Goal: Leave review/rating: Leave review/rating

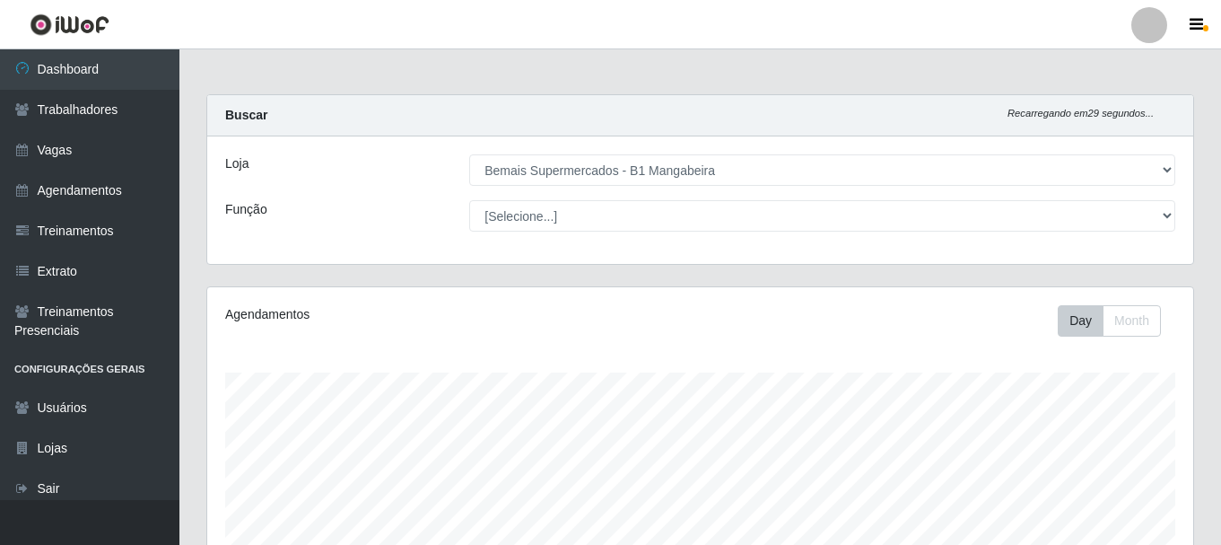
select select "403"
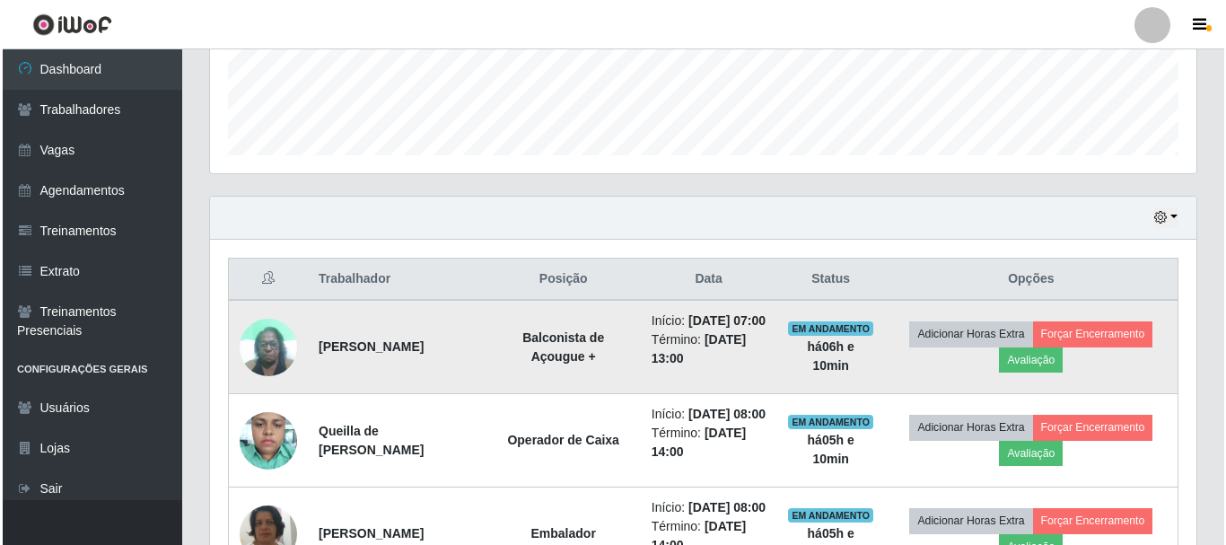
scroll to position [440, 0]
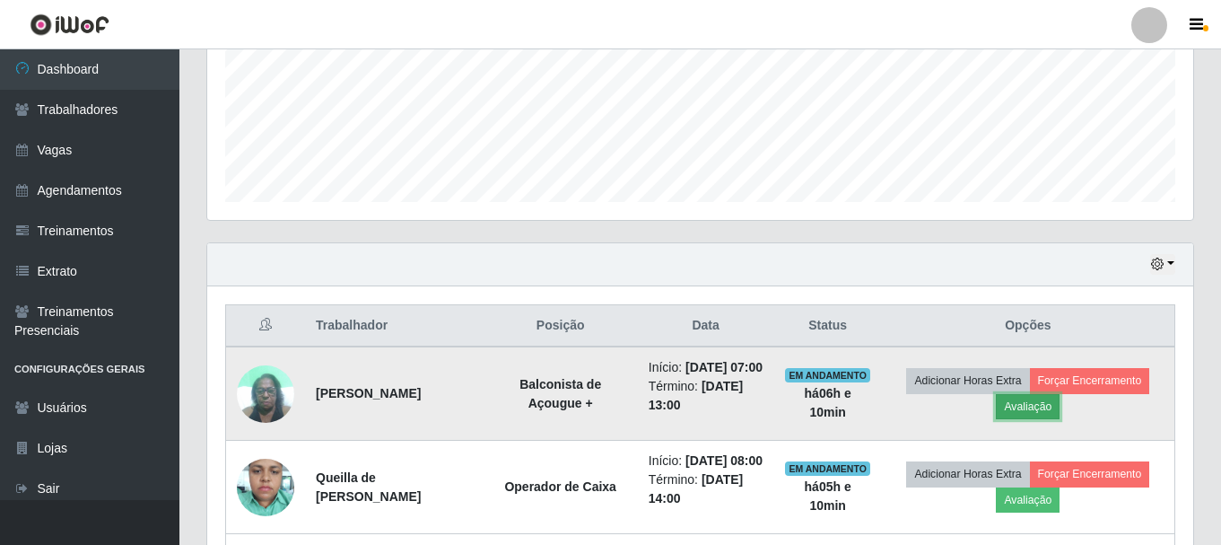
click at [1058, 419] on button "Avaliação" at bounding box center [1028, 406] width 64 height 25
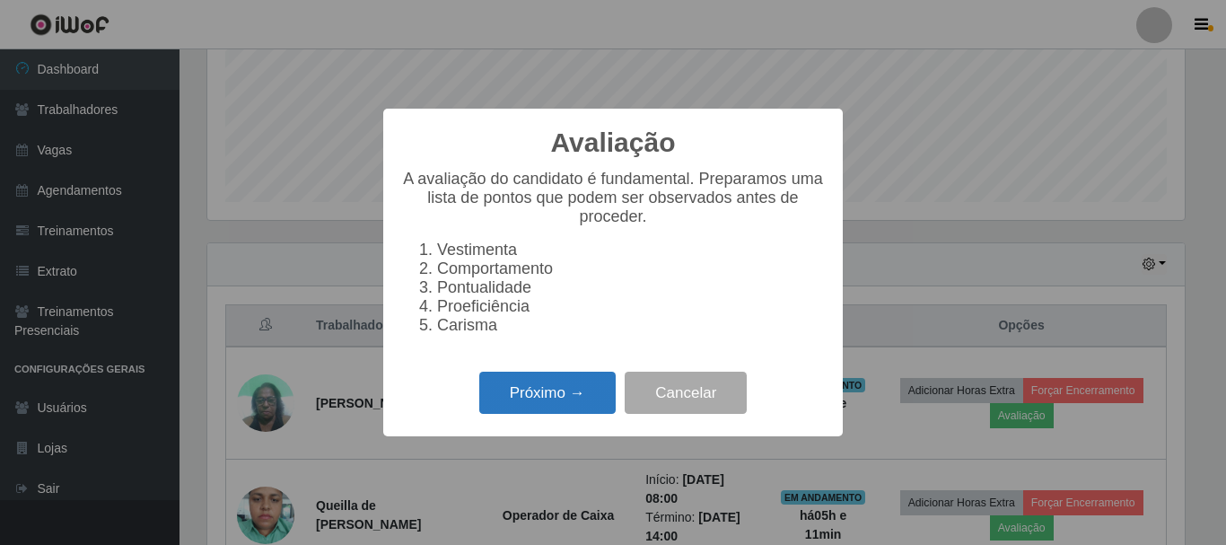
click at [523, 406] on button "Próximo →" at bounding box center [547, 392] width 136 height 42
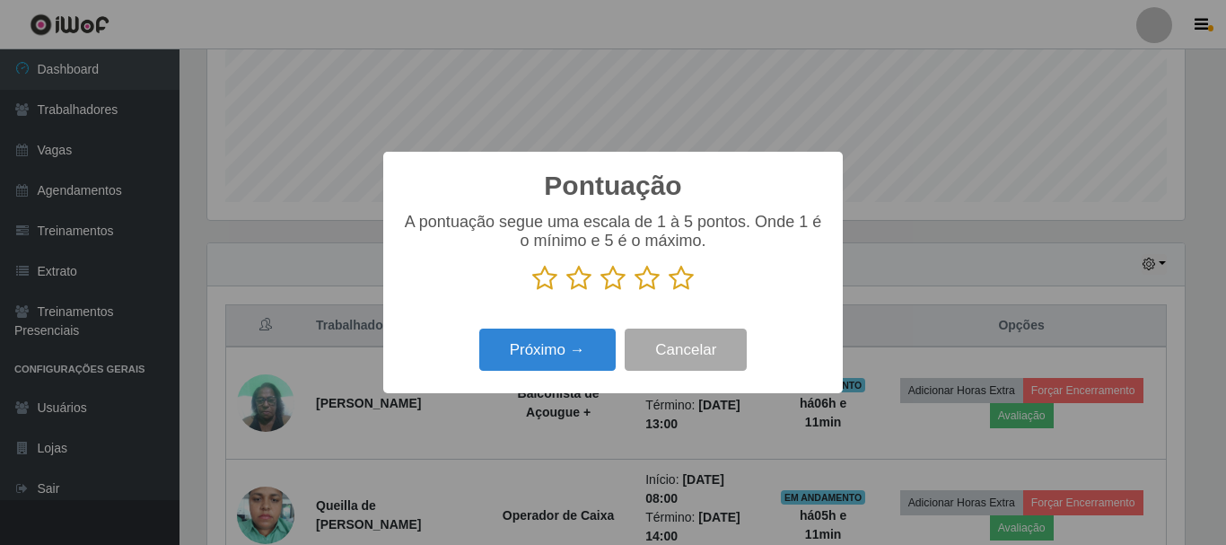
click at [673, 280] on icon at bounding box center [680, 278] width 25 height 27
click at [668, 292] on input "radio" at bounding box center [668, 292] width 0 height 0
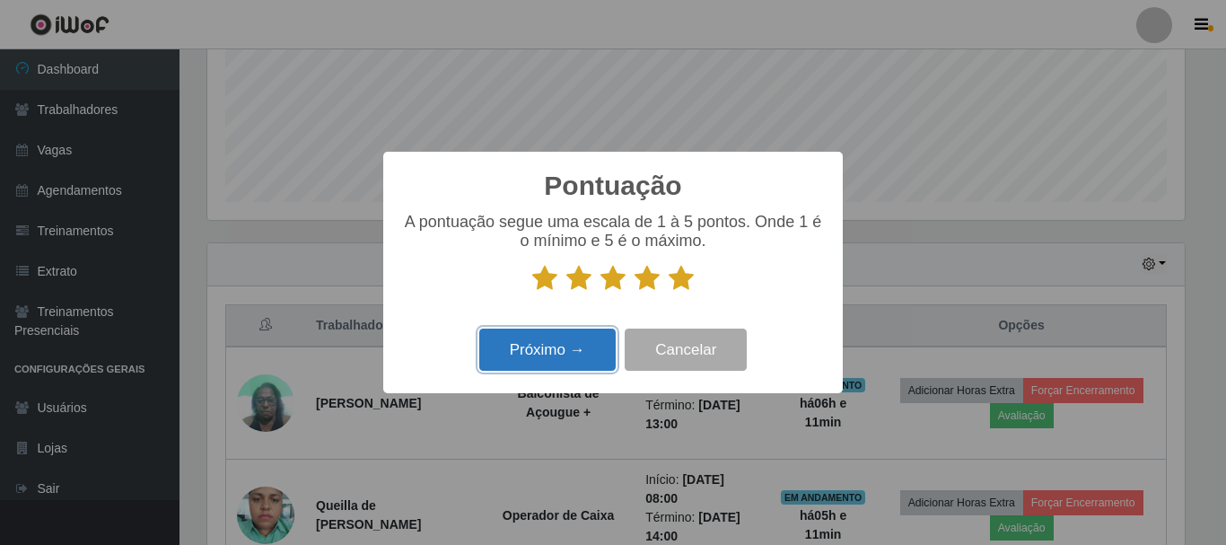
click at [579, 351] on button "Próximo →" at bounding box center [547, 349] width 136 height 42
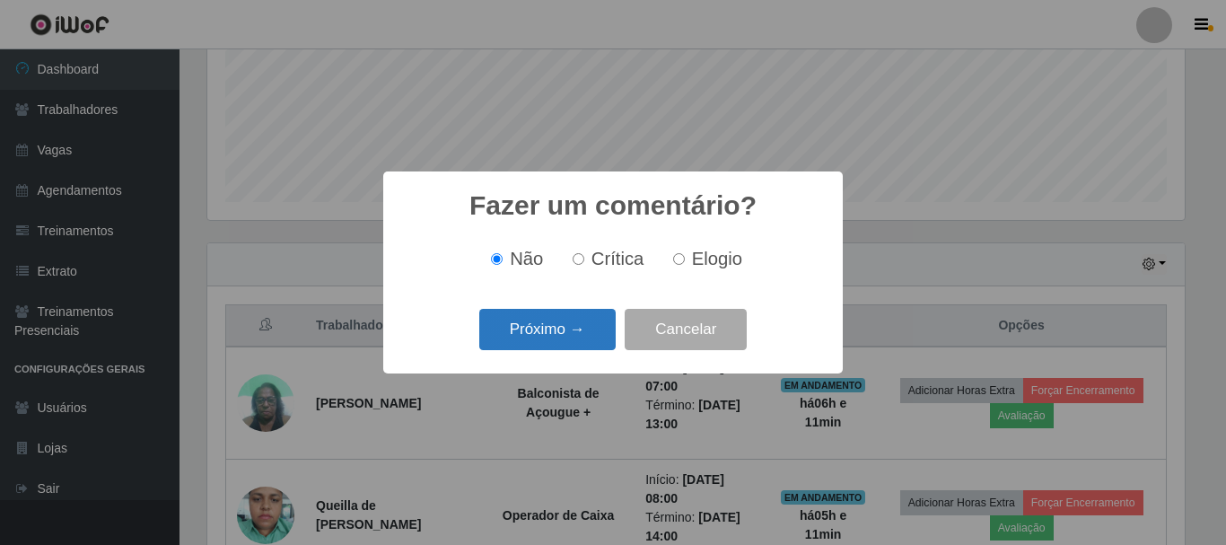
click at [580, 341] on button "Próximo →" at bounding box center [547, 330] width 136 height 42
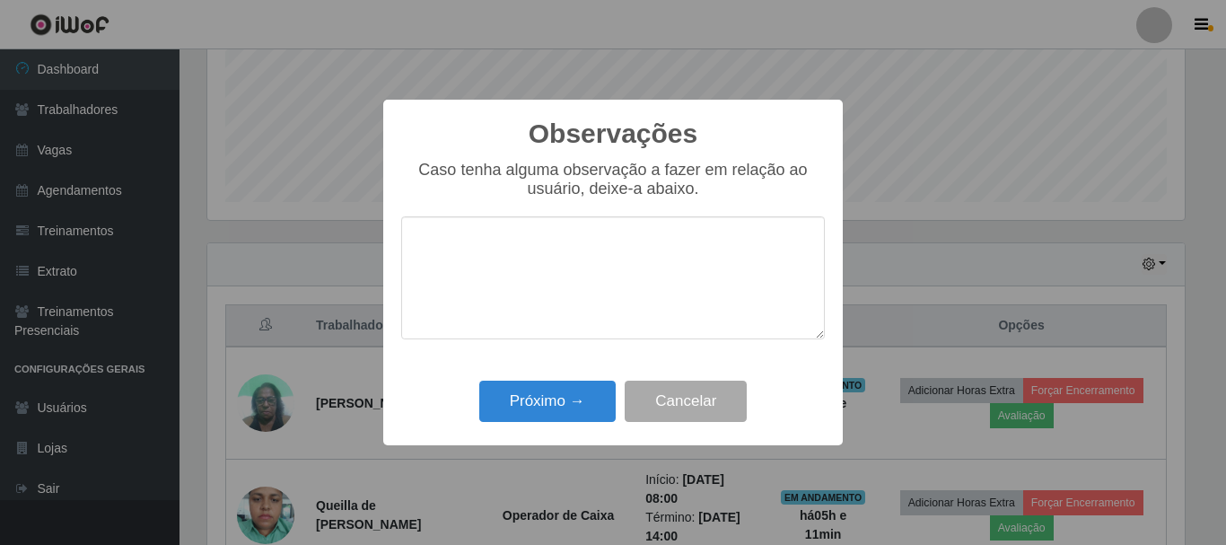
click at [537, 264] on textarea at bounding box center [612, 277] width 423 height 123
type textarea "bom"
click at [587, 408] on button "Próximo →" at bounding box center [547, 401] width 136 height 42
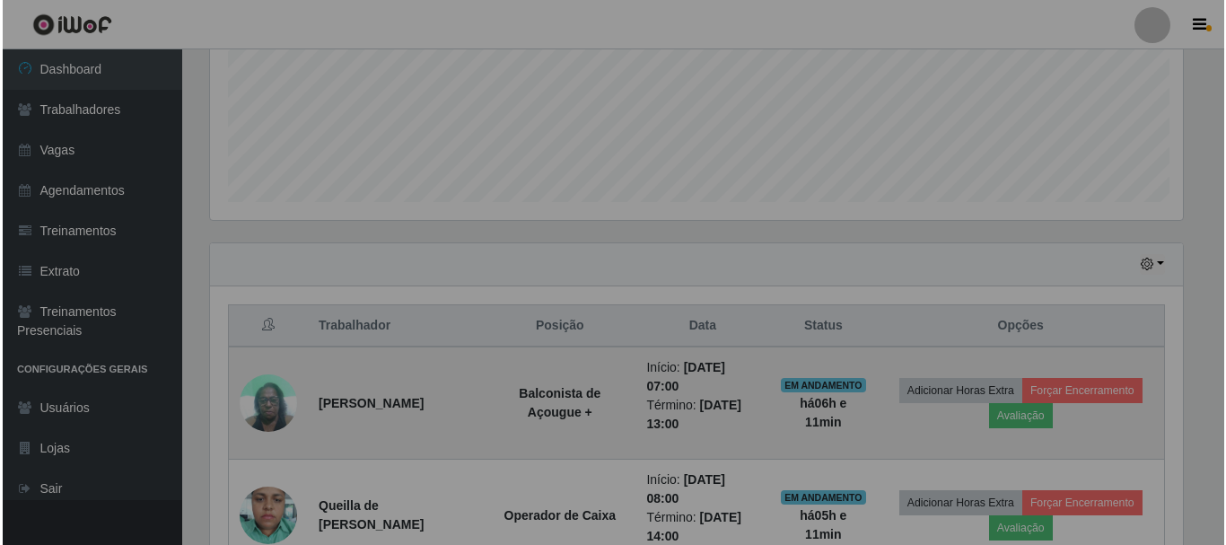
scroll to position [372, 986]
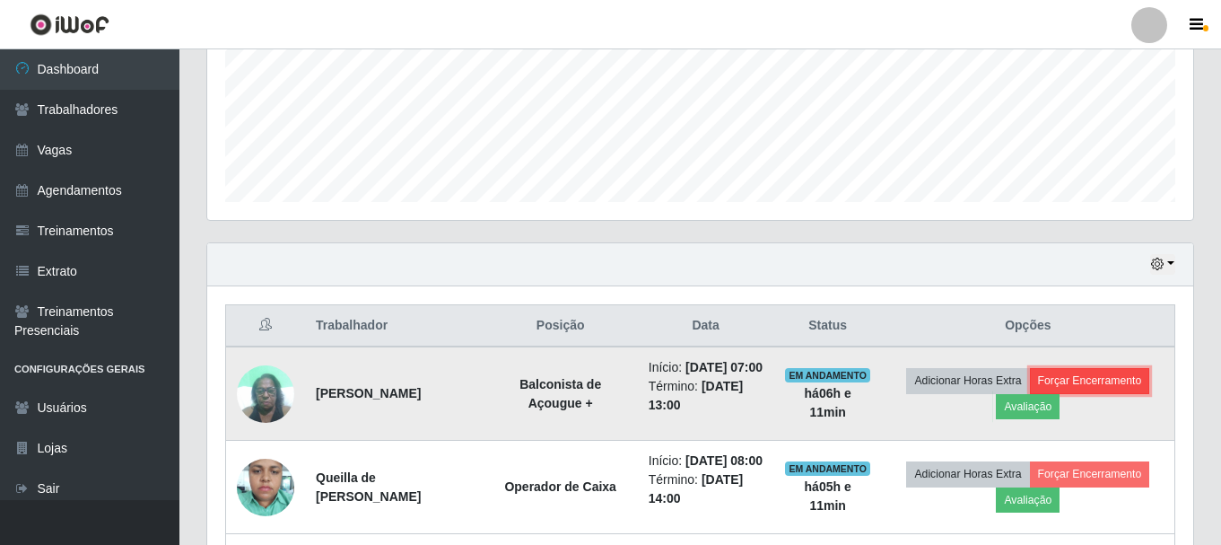
click at [1107, 393] on button "Forçar Encerramento" at bounding box center [1090, 380] width 120 height 25
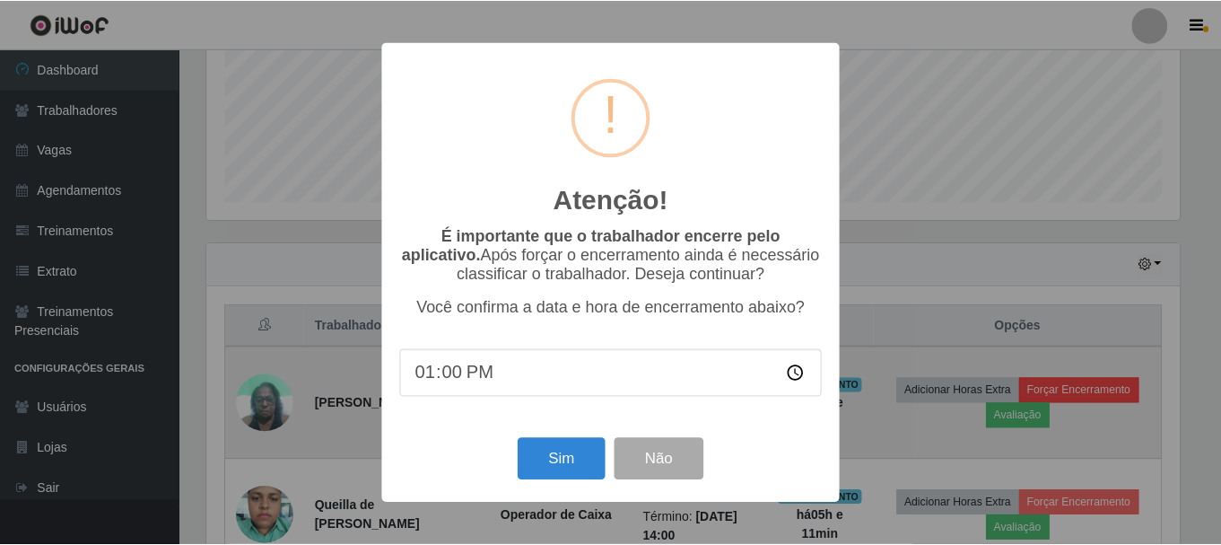
scroll to position [372, 977]
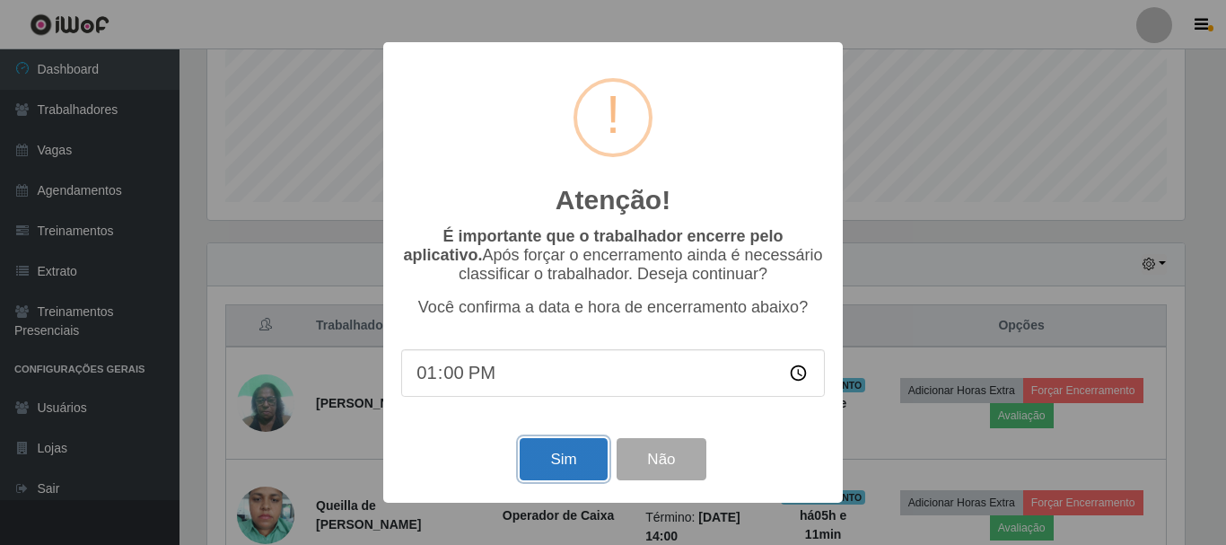
click at [568, 457] on button "Sim" at bounding box center [562, 459] width 87 height 42
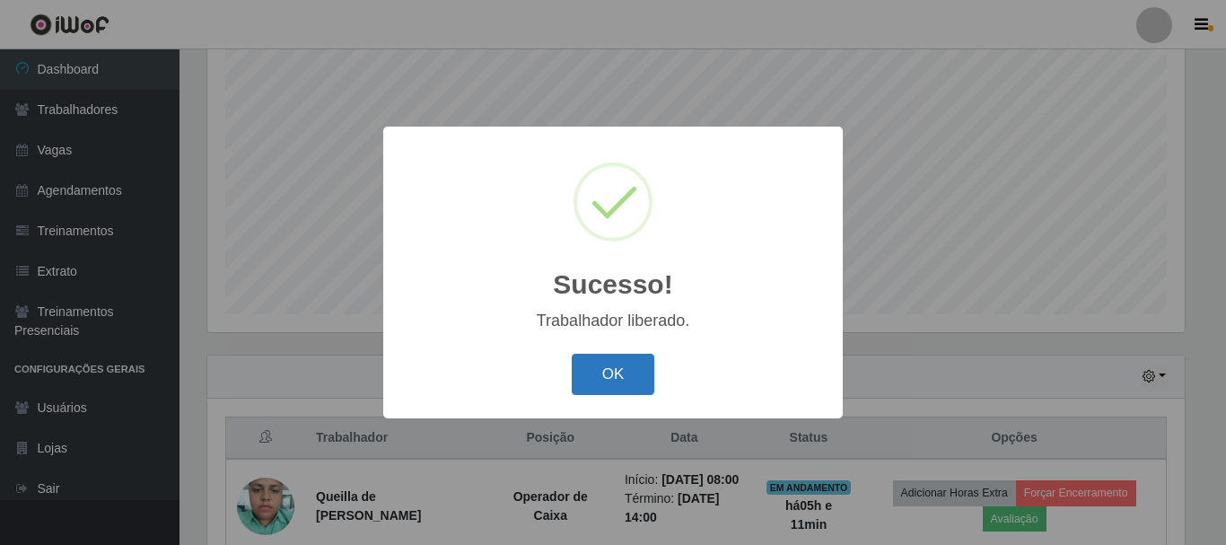
click at [616, 377] on button "OK" at bounding box center [612, 374] width 83 height 42
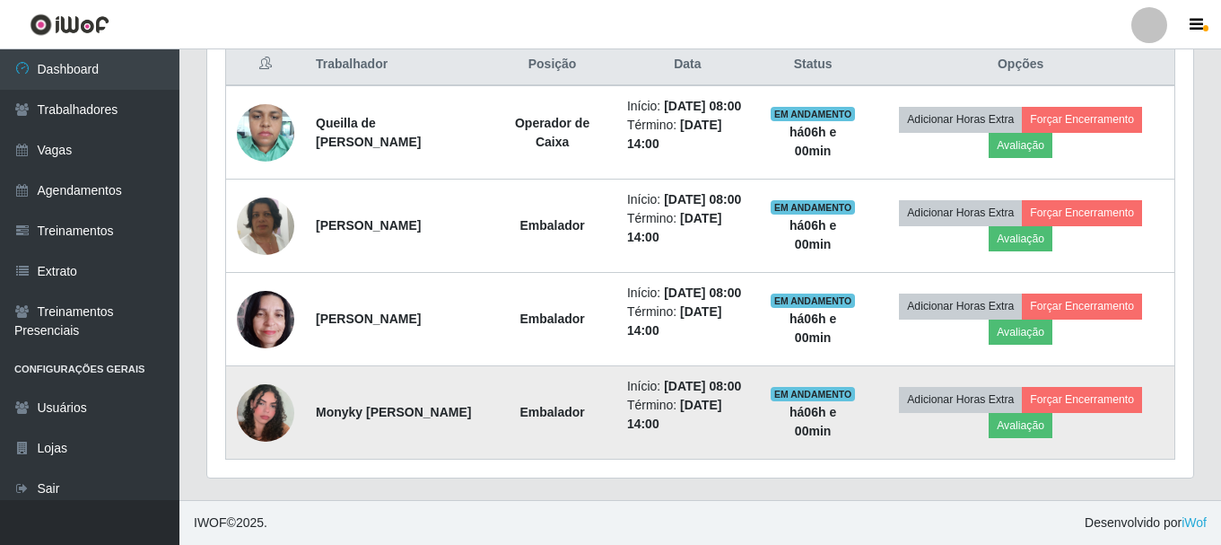
scroll to position [686, 0]
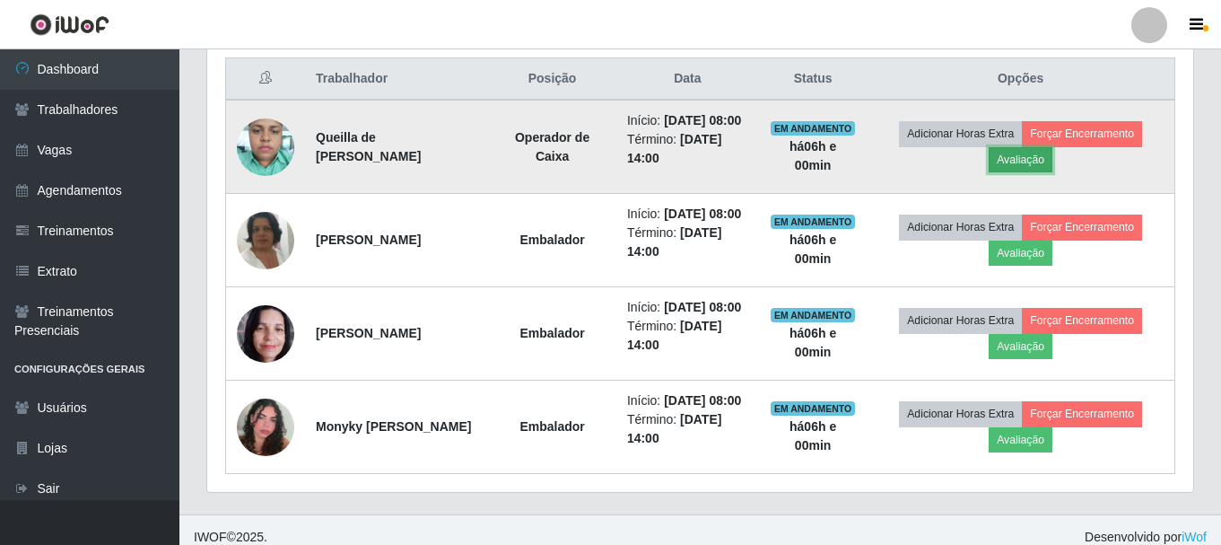
click at [1052, 172] on button "Avaliação" at bounding box center [1021, 159] width 64 height 25
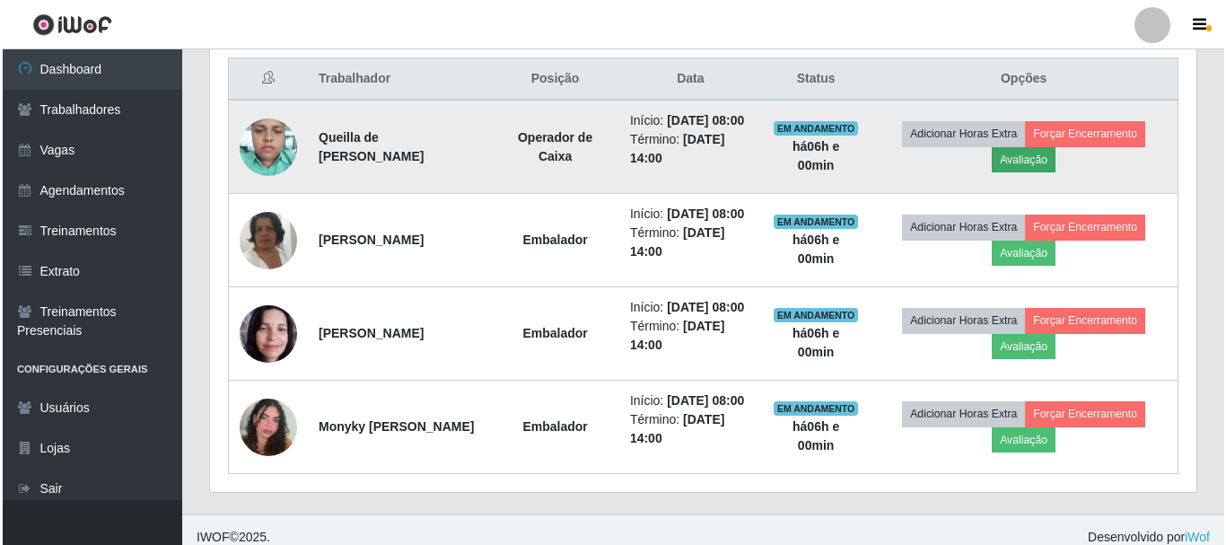
scroll to position [372, 977]
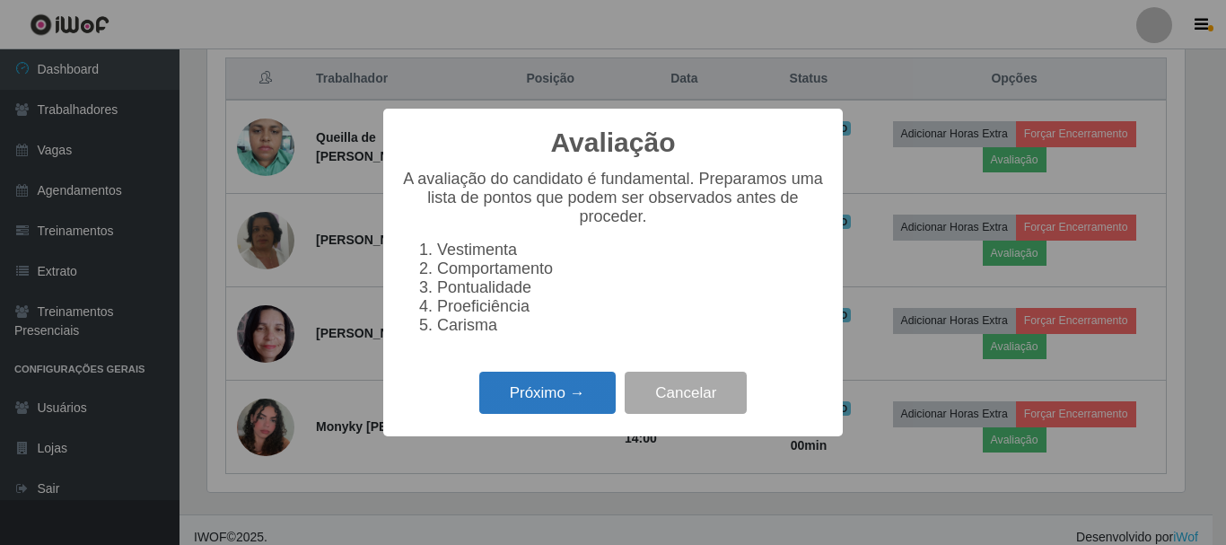
click at [517, 413] on button "Próximo →" at bounding box center [547, 392] width 136 height 42
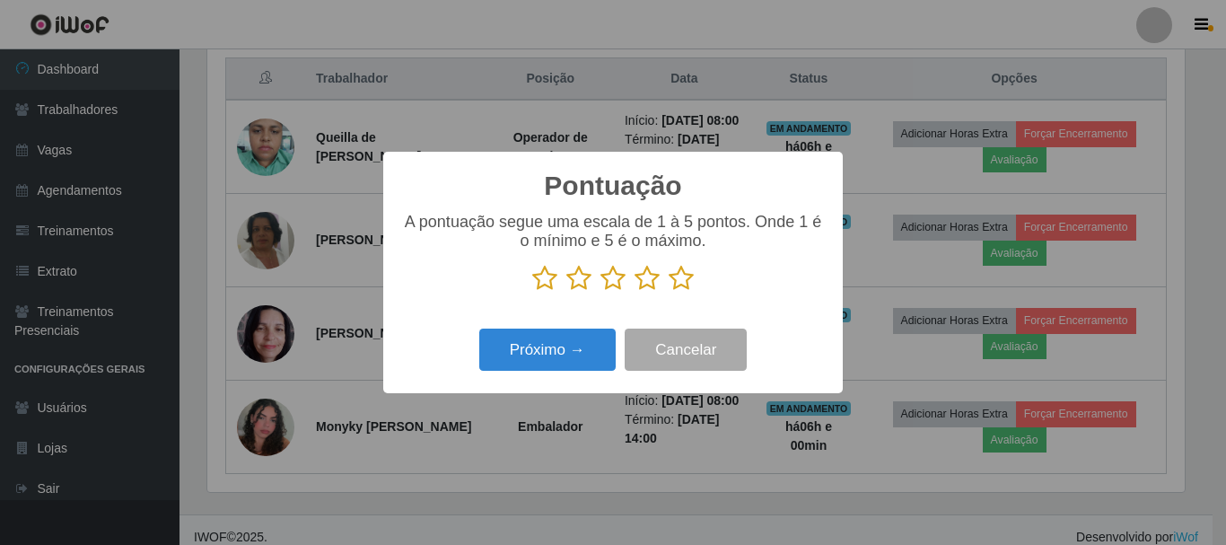
scroll to position [896794, 896189]
click at [679, 271] on icon at bounding box center [680, 278] width 25 height 27
click at [668, 292] on input "radio" at bounding box center [668, 292] width 0 height 0
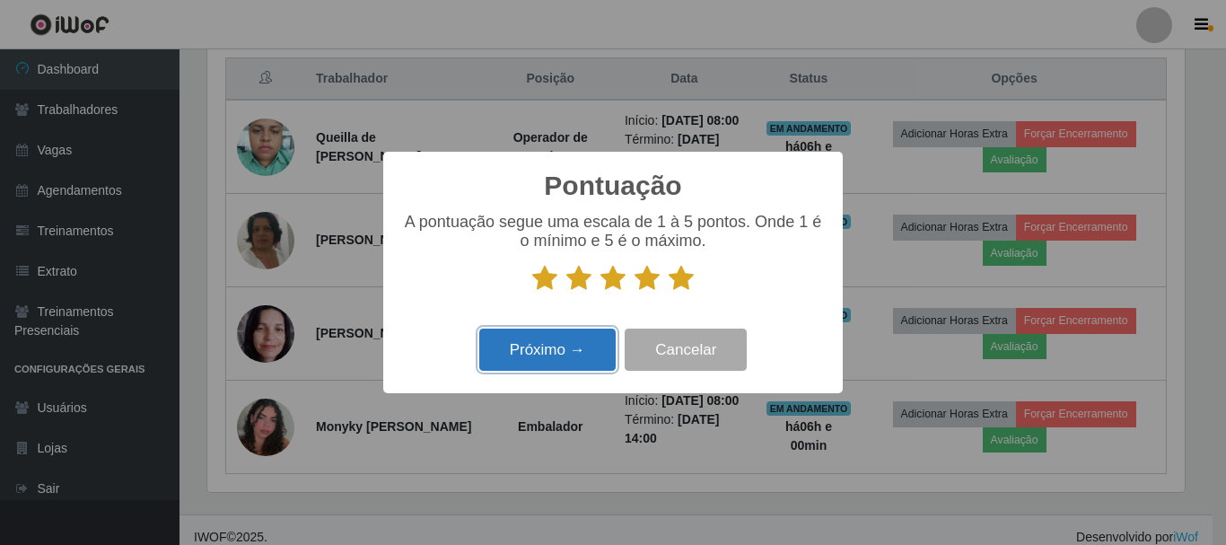
click at [580, 348] on button "Próximo →" at bounding box center [547, 349] width 136 height 42
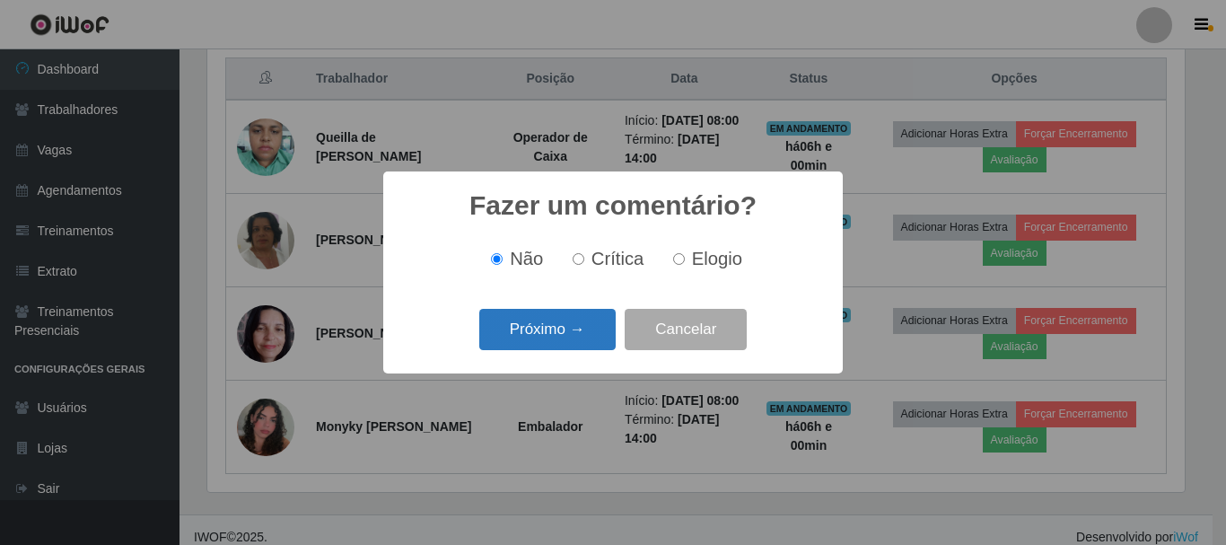
click at [551, 327] on button "Próximo →" at bounding box center [547, 330] width 136 height 42
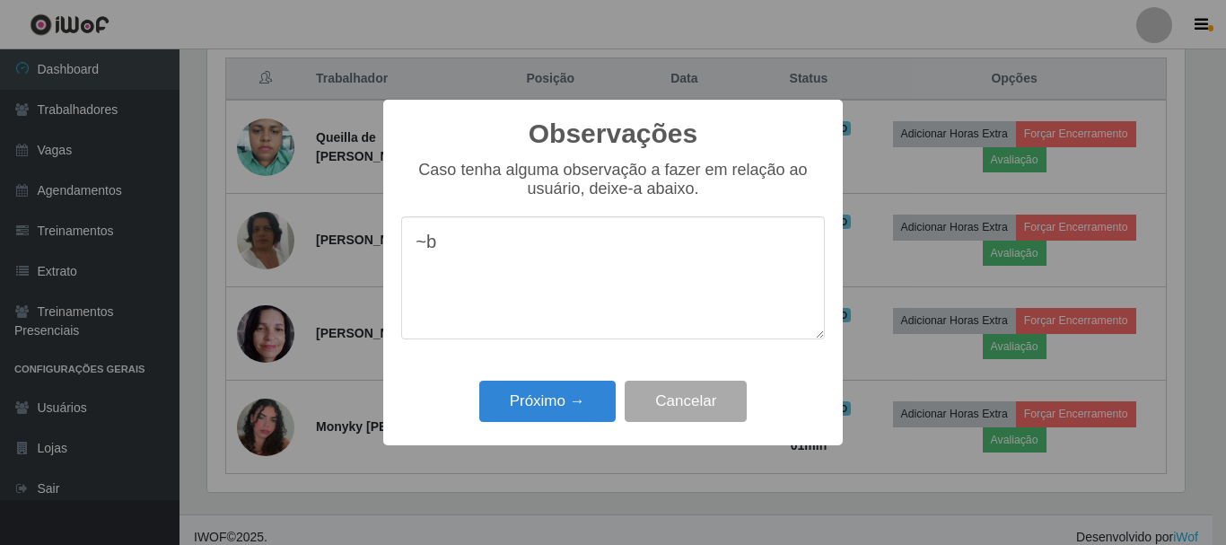
type textarea "~"
type textarea "bom"
click at [536, 414] on button "Próximo →" at bounding box center [547, 401] width 136 height 42
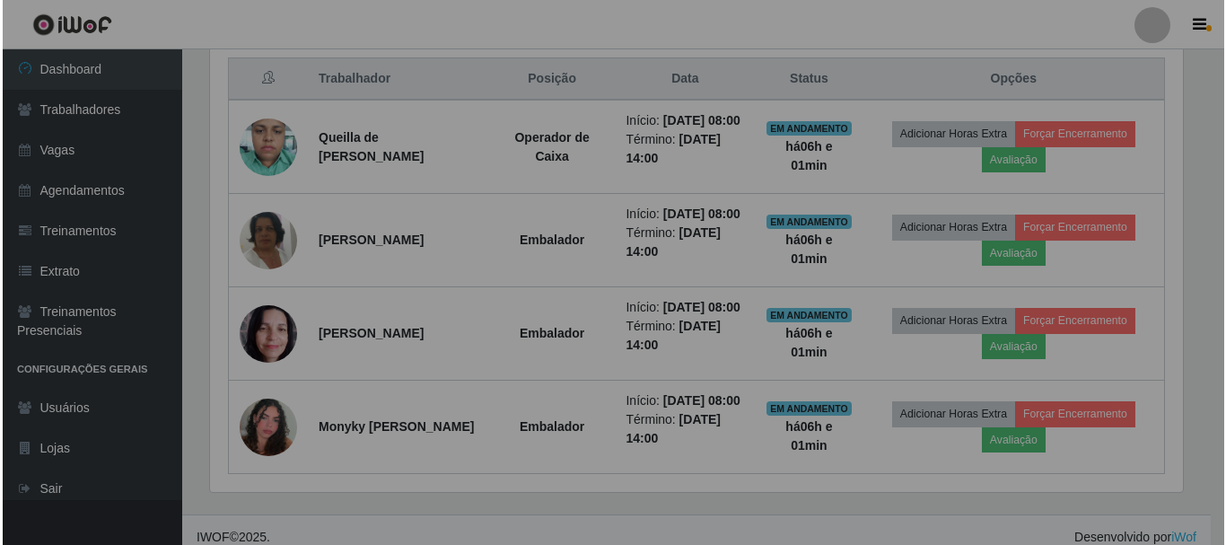
scroll to position [372, 986]
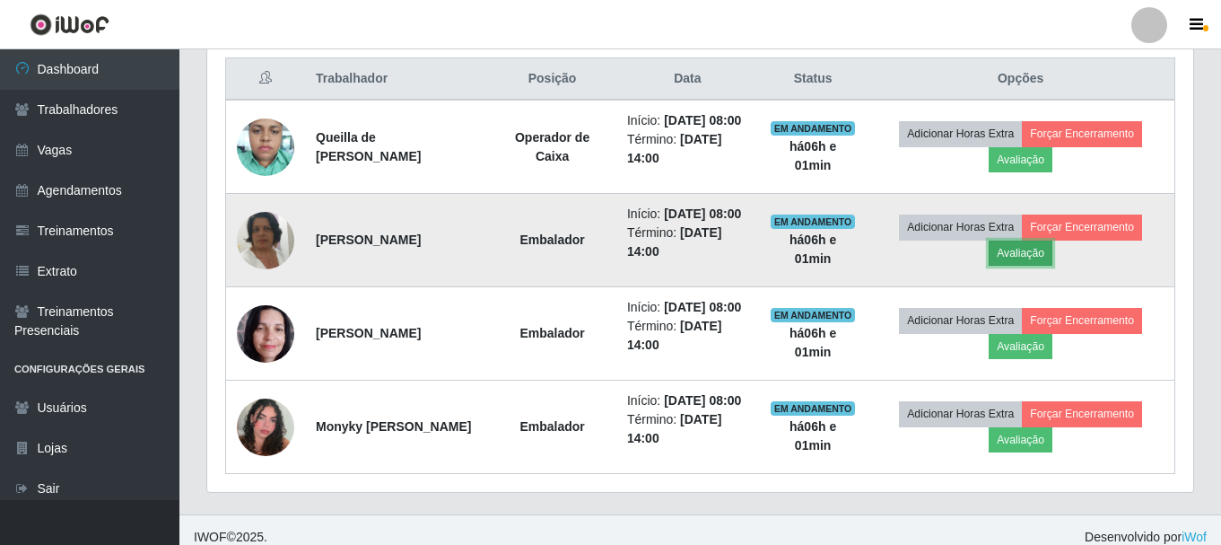
click at [1034, 266] on button "Avaliação" at bounding box center [1021, 252] width 64 height 25
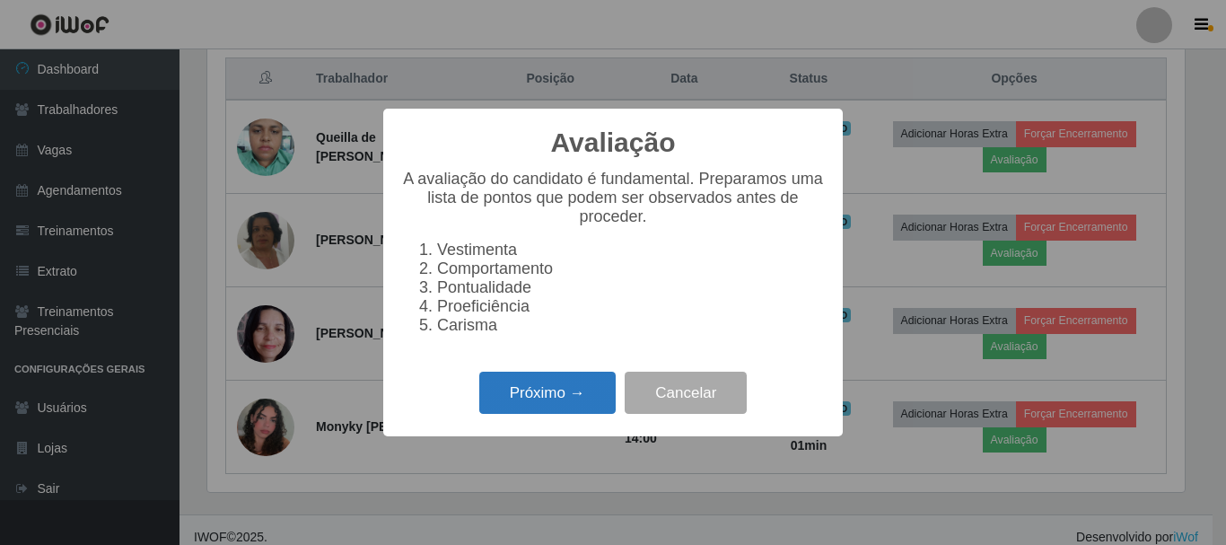
click at [570, 411] on button "Próximo →" at bounding box center [547, 392] width 136 height 42
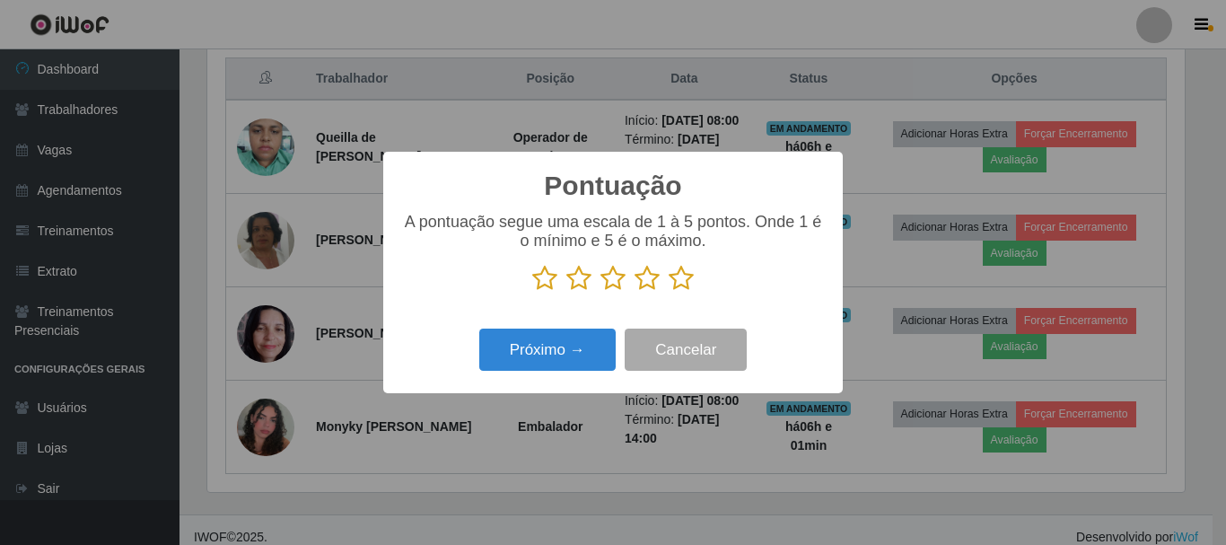
scroll to position [896794, 896189]
click at [677, 274] on icon at bounding box center [680, 278] width 25 height 27
click at [668, 292] on input "radio" at bounding box center [668, 292] width 0 height 0
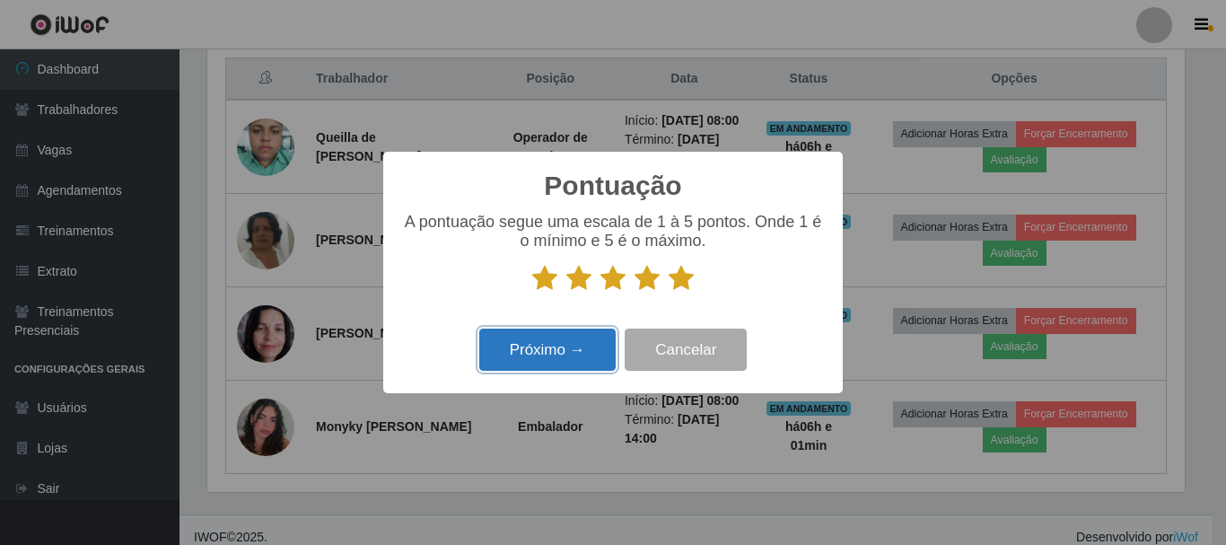
click at [580, 345] on button "Próximo →" at bounding box center [547, 349] width 136 height 42
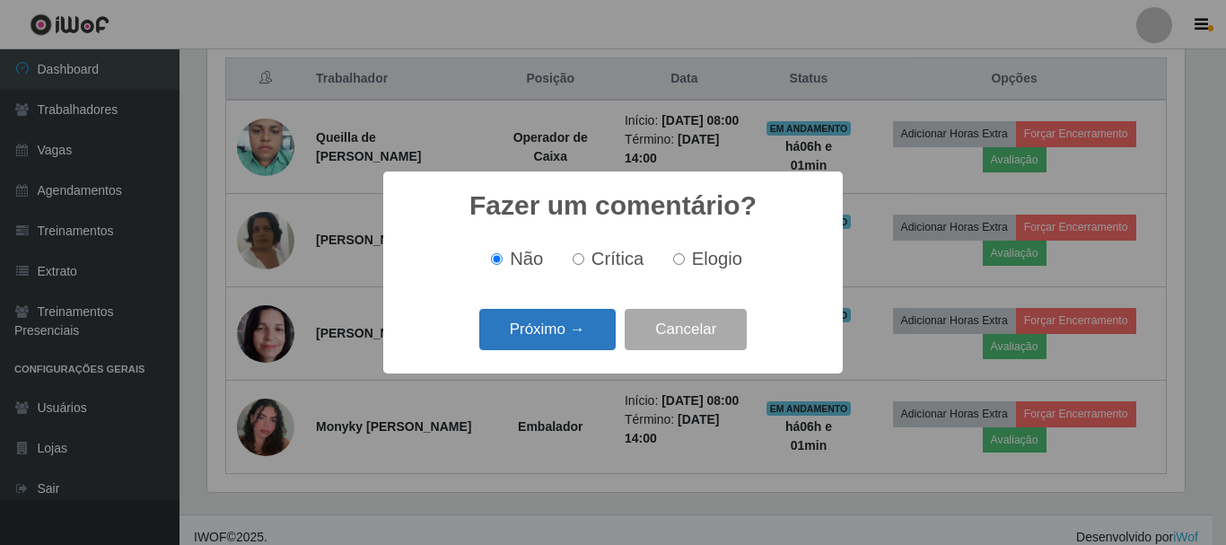
click at [546, 331] on button "Próximo →" at bounding box center [547, 330] width 136 height 42
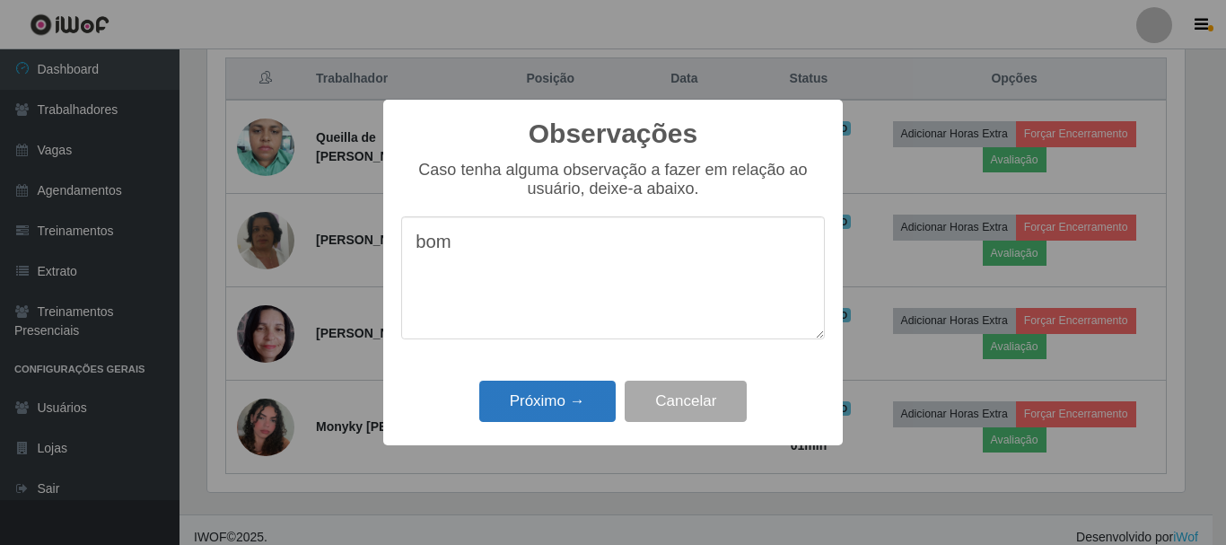
type textarea "bom"
click at [553, 415] on button "Próximo →" at bounding box center [547, 401] width 136 height 42
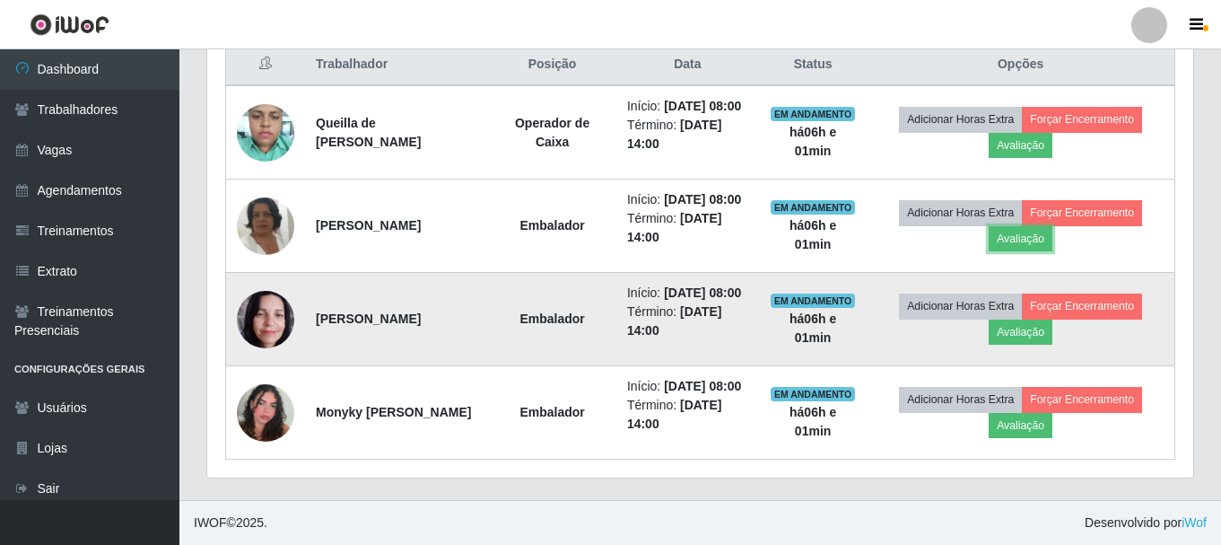
scroll to position [776, 0]
click at [1045, 319] on button "Avaliação" at bounding box center [1021, 331] width 64 height 25
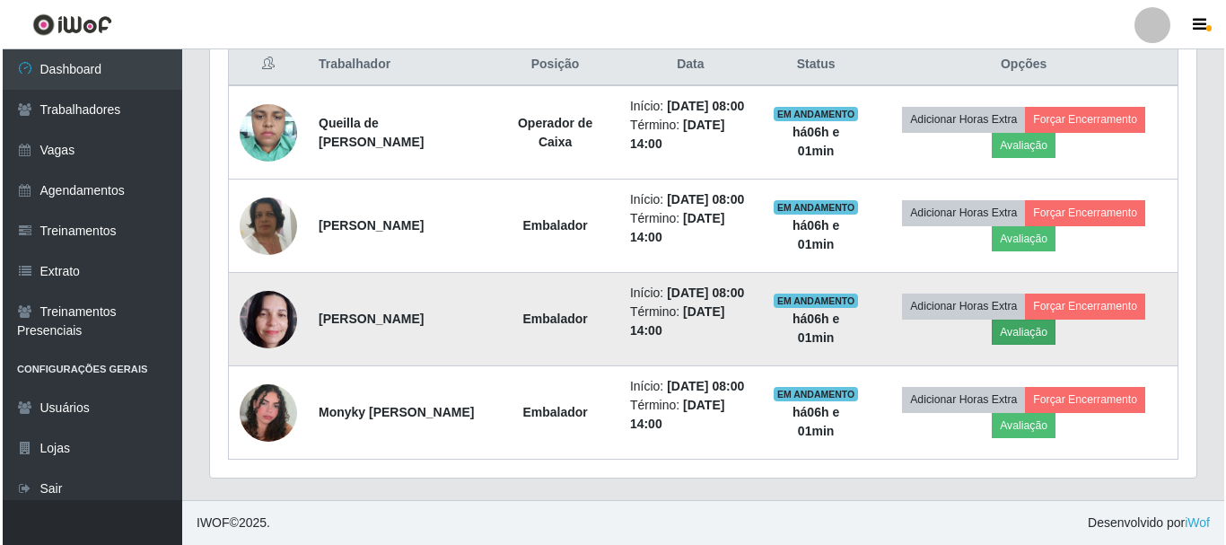
scroll to position [372, 977]
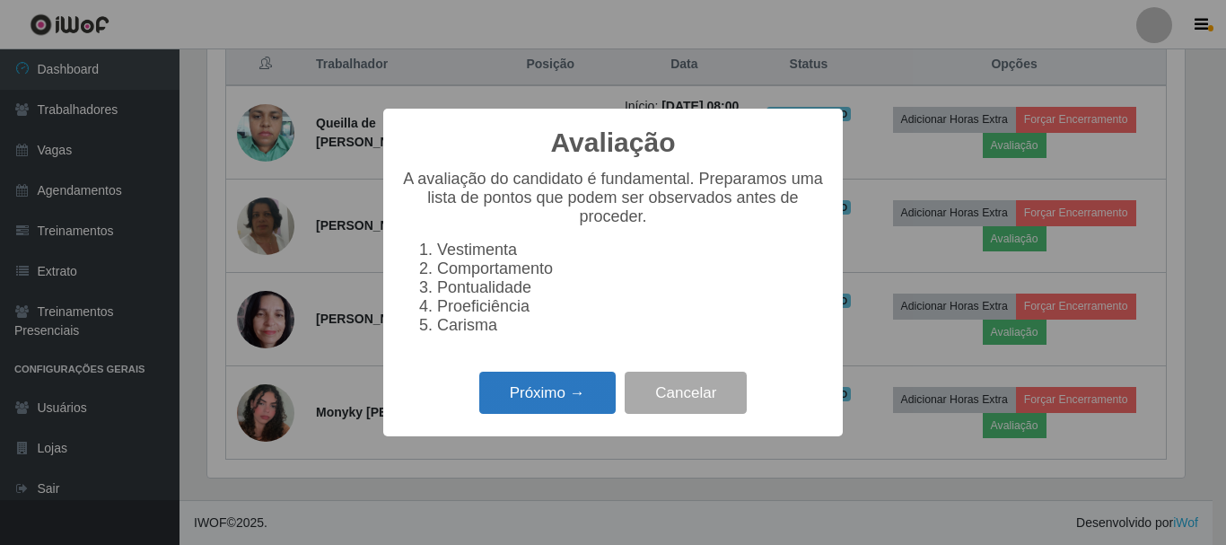
click at [543, 402] on button "Próximo →" at bounding box center [547, 392] width 136 height 42
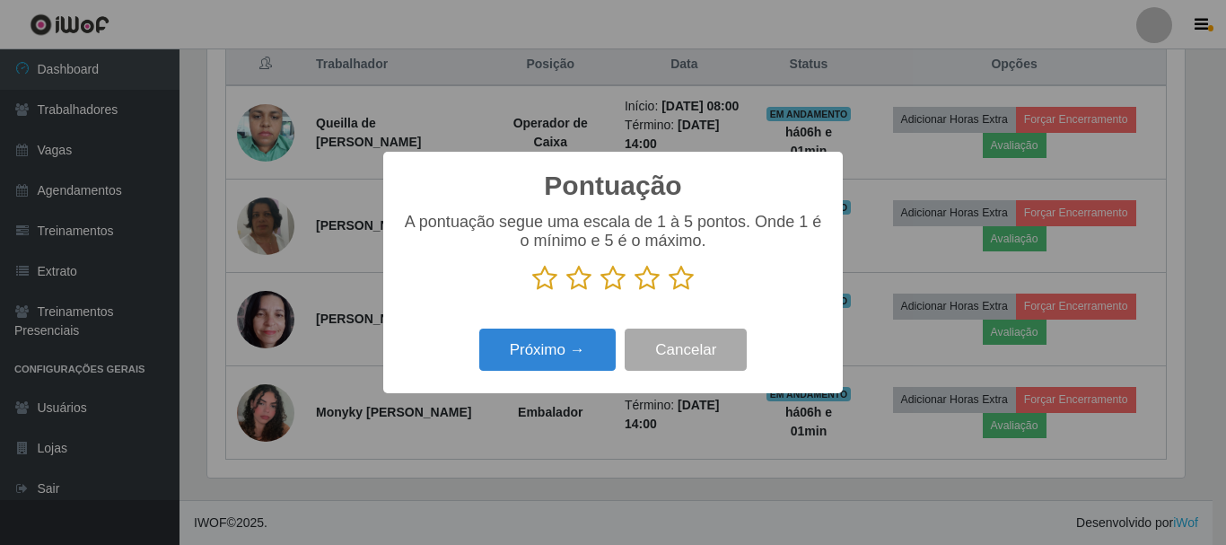
scroll to position [896794, 896189]
click at [688, 277] on icon at bounding box center [680, 278] width 25 height 27
click at [668, 292] on input "radio" at bounding box center [668, 292] width 0 height 0
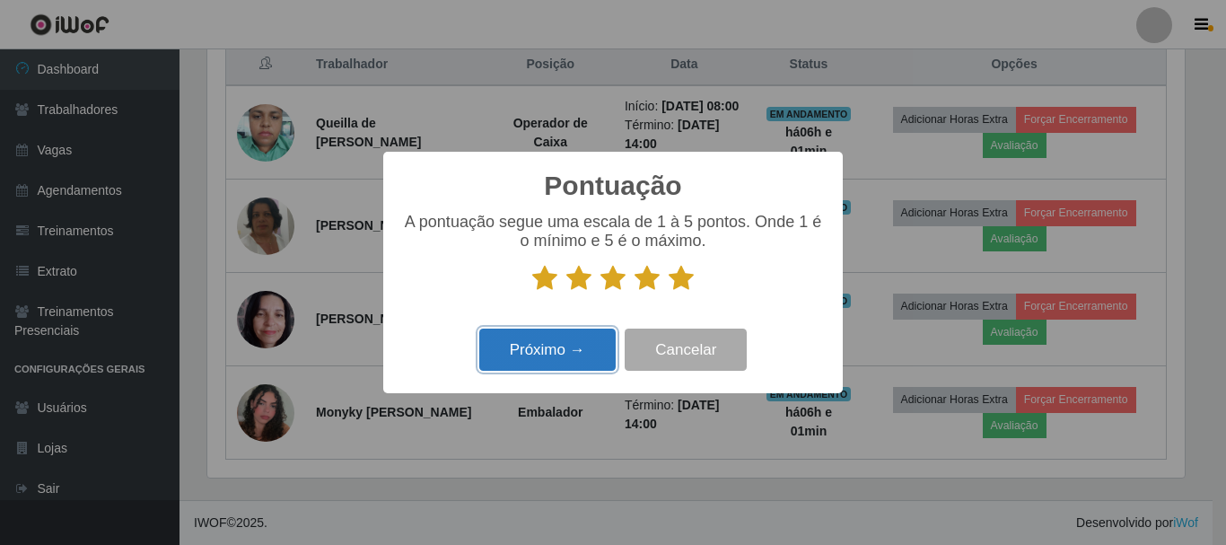
click at [567, 356] on button "Próximo →" at bounding box center [547, 349] width 136 height 42
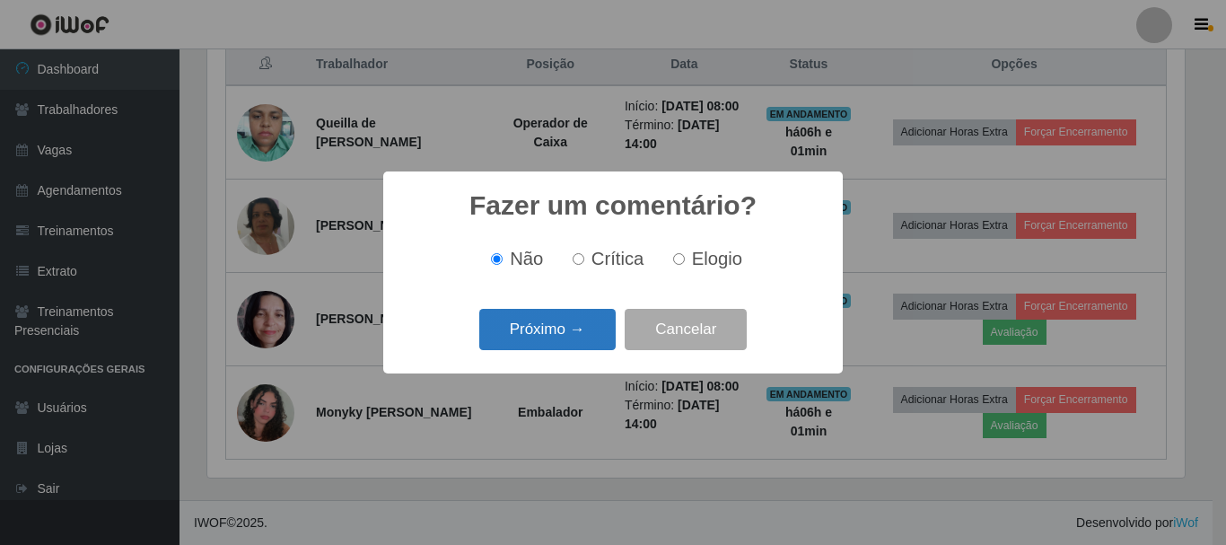
click at [571, 330] on button "Próximo →" at bounding box center [547, 330] width 136 height 42
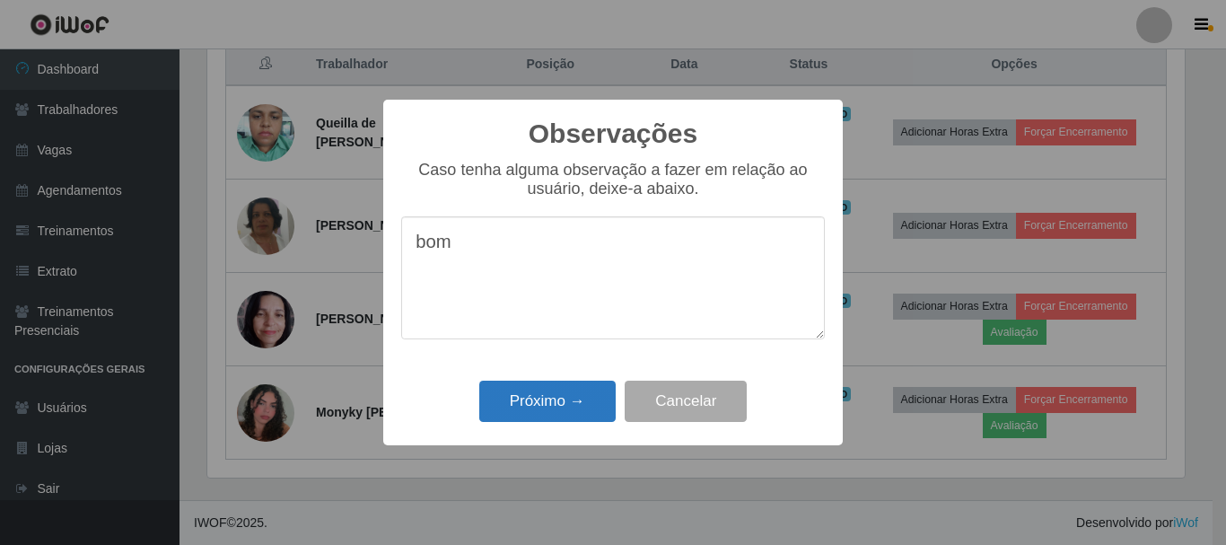
type textarea "bom"
click at [554, 413] on button "Próximo →" at bounding box center [547, 401] width 136 height 42
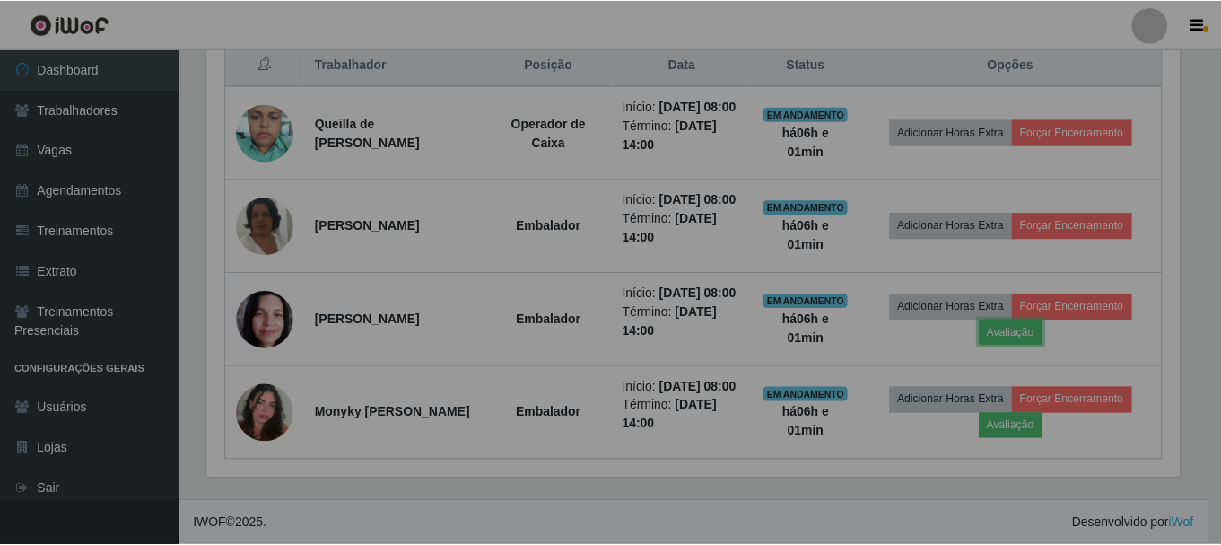
scroll to position [372, 986]
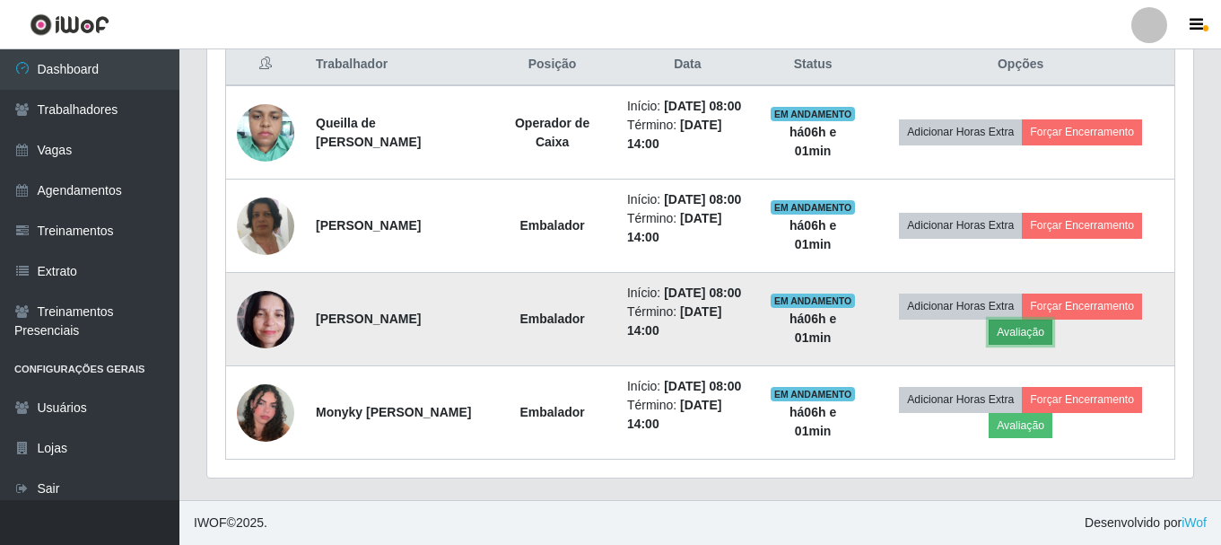
click at [1050, 319] on button "Avaliação" at bounding box center [1021, 331] width 64 height 25
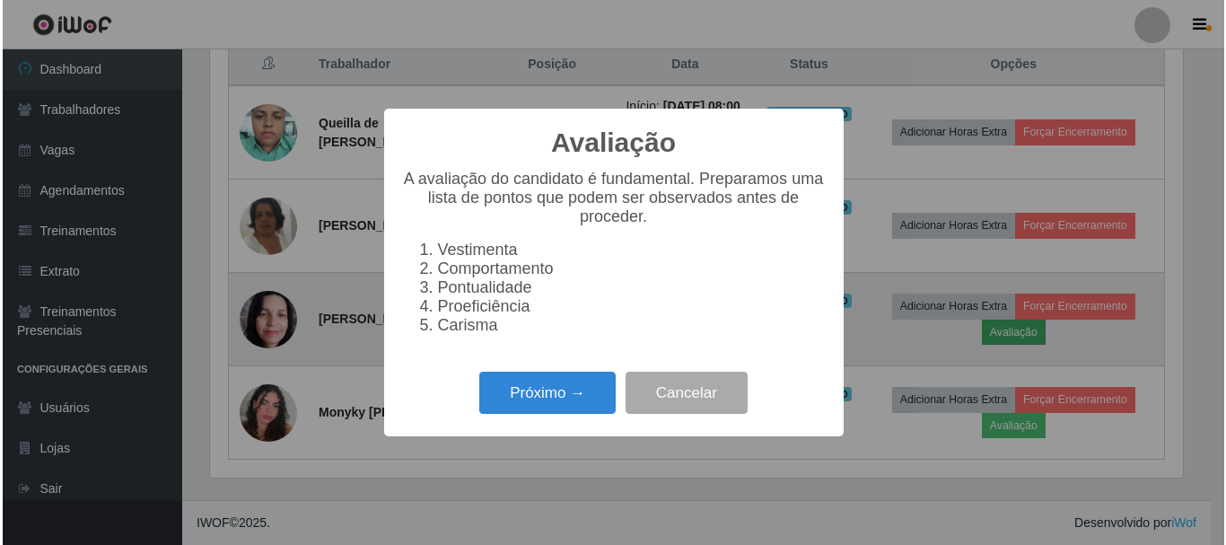
scroll to position [372, 977]
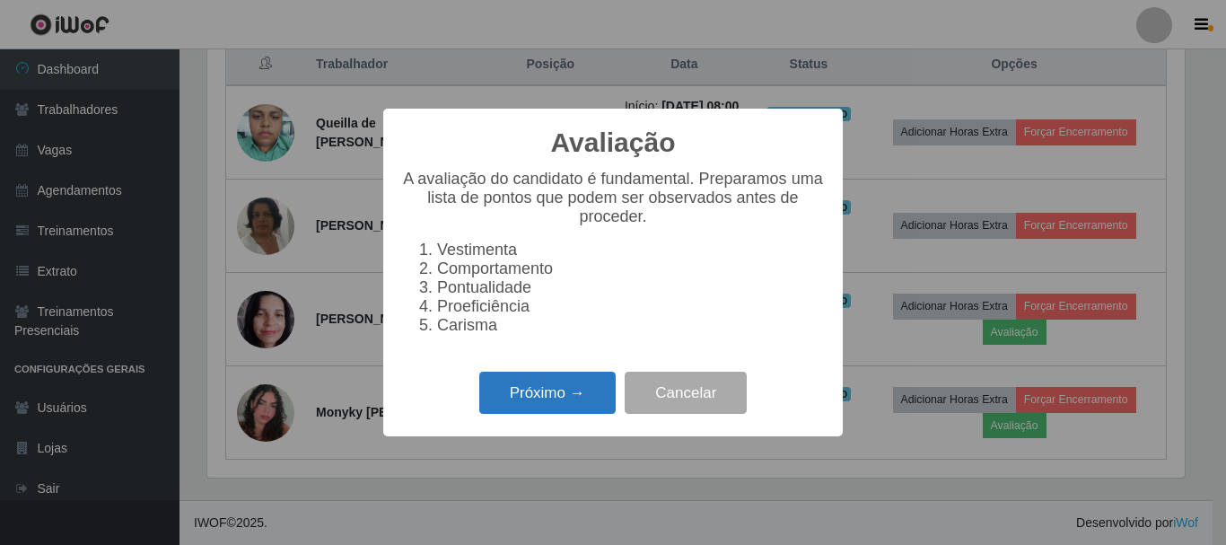
click at [554, 402] on button "Próximo →" at bounding box center [547, 392] width 136 height 42
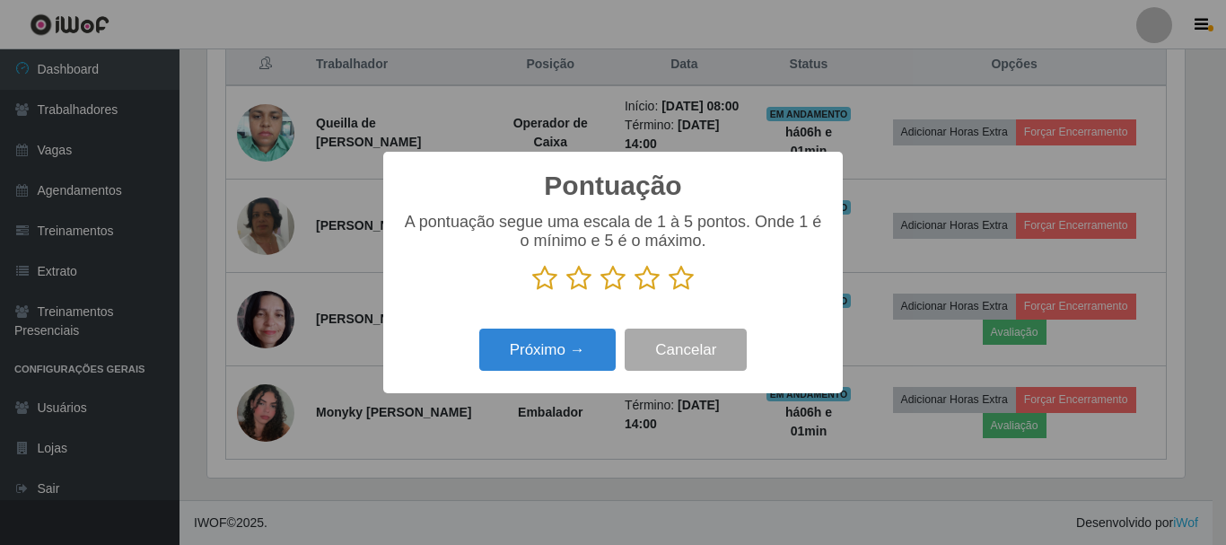
click at [676, 279] on icon at bounding box center [680, 278] width 25 height 27
click at [668, 292] on input "radio" at bounding box center [668, 292] width 0 height 0
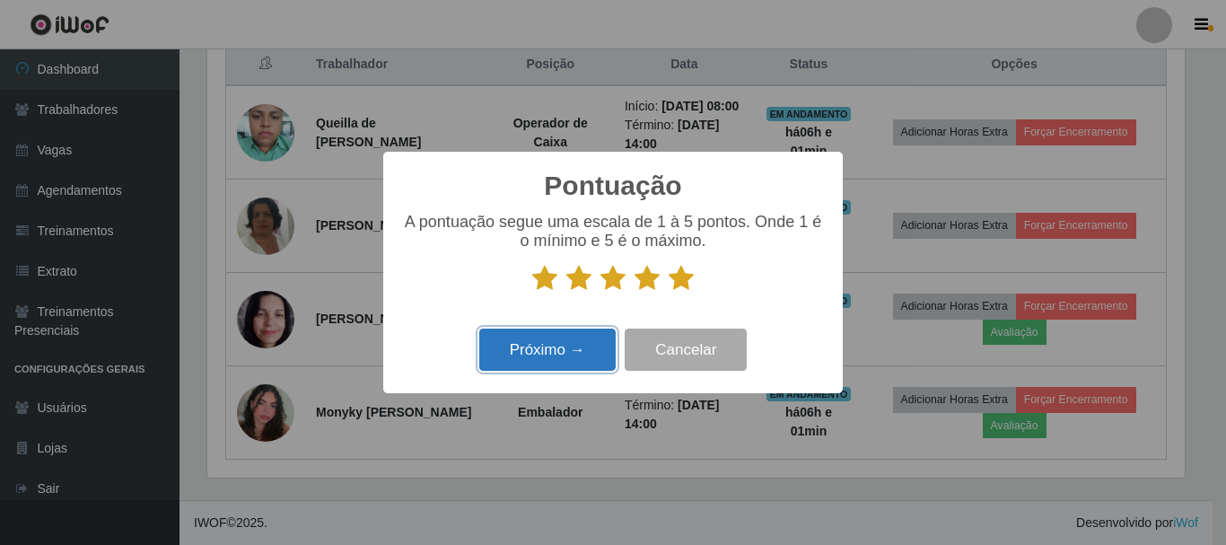
click at [576, 351] on button "Próximo →" at bounding box center [547, 349] width 136 height 42
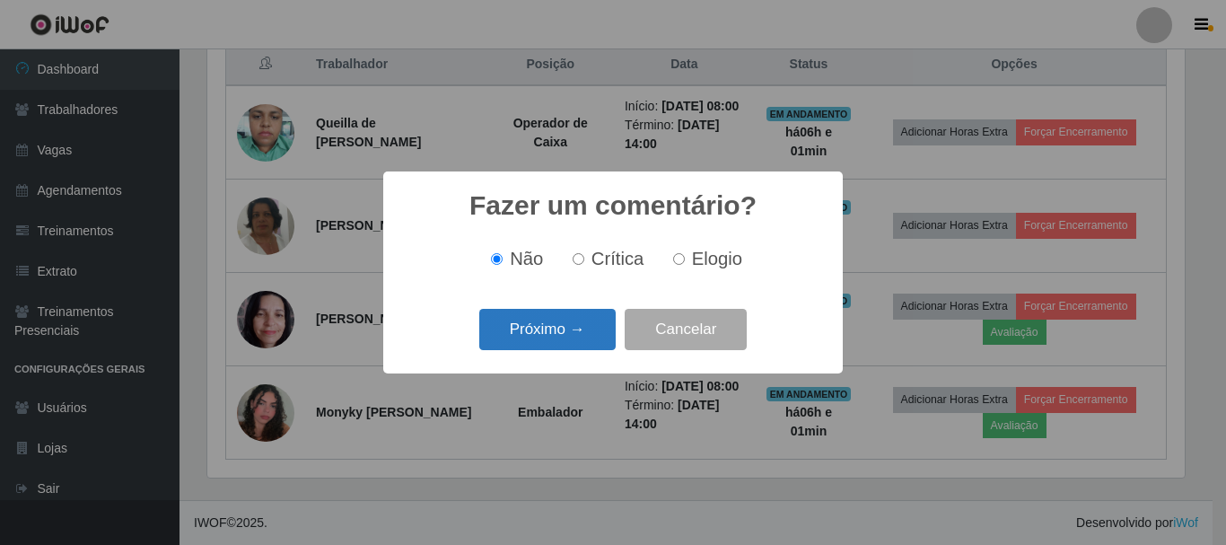
click at [567, 331] on button "Próximo →" at bounding box center [547, 330] width 136 height 42
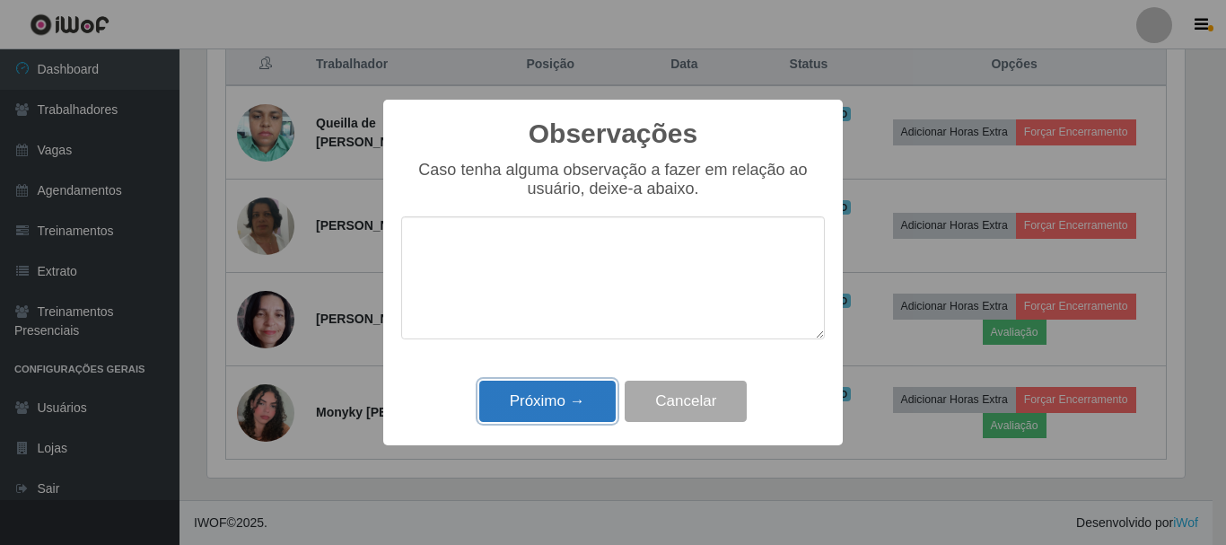
click at [593, 408] on button "Próximo →" at bounding box center [547, 401] width 136 height 42
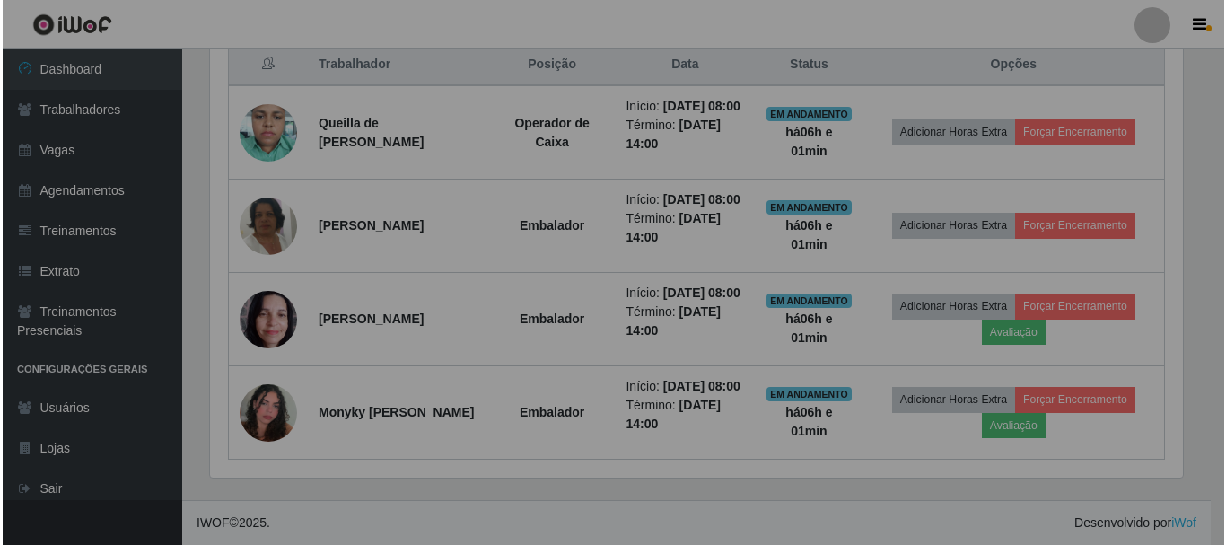
scroll to position [372, 986]
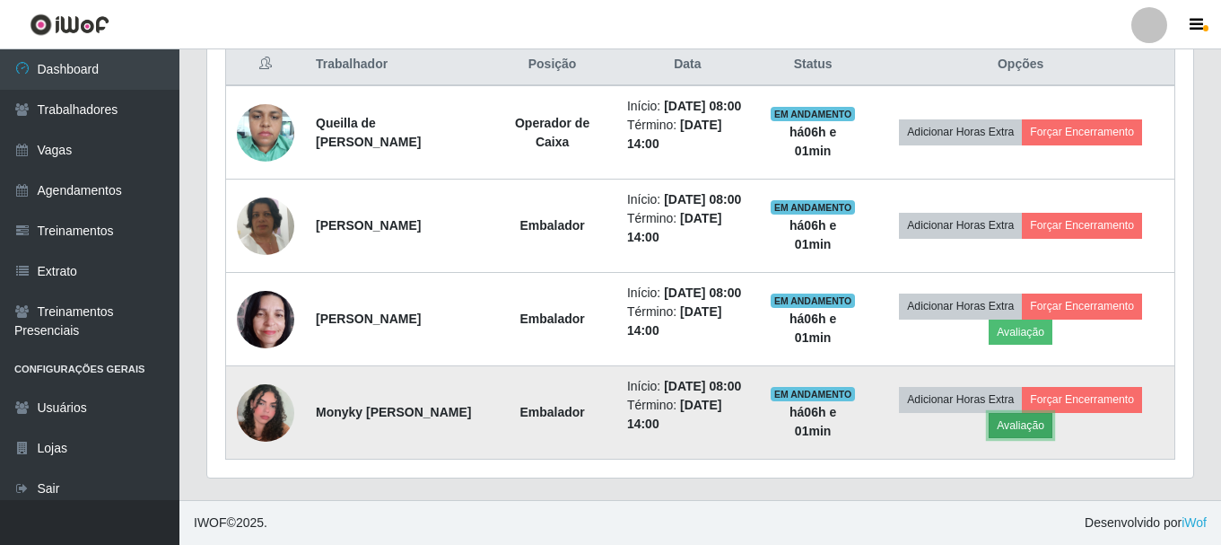
click at [1048, 422] on button "Avaliação" at bounding box center [1021, 425] width 64 height 25
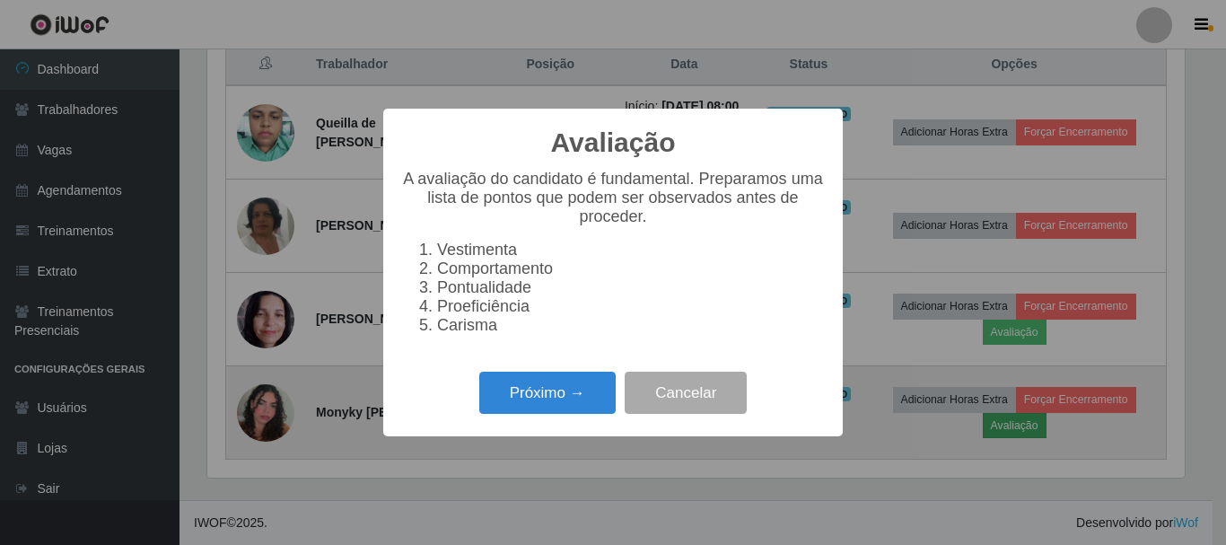
scroll to position [372, 977]
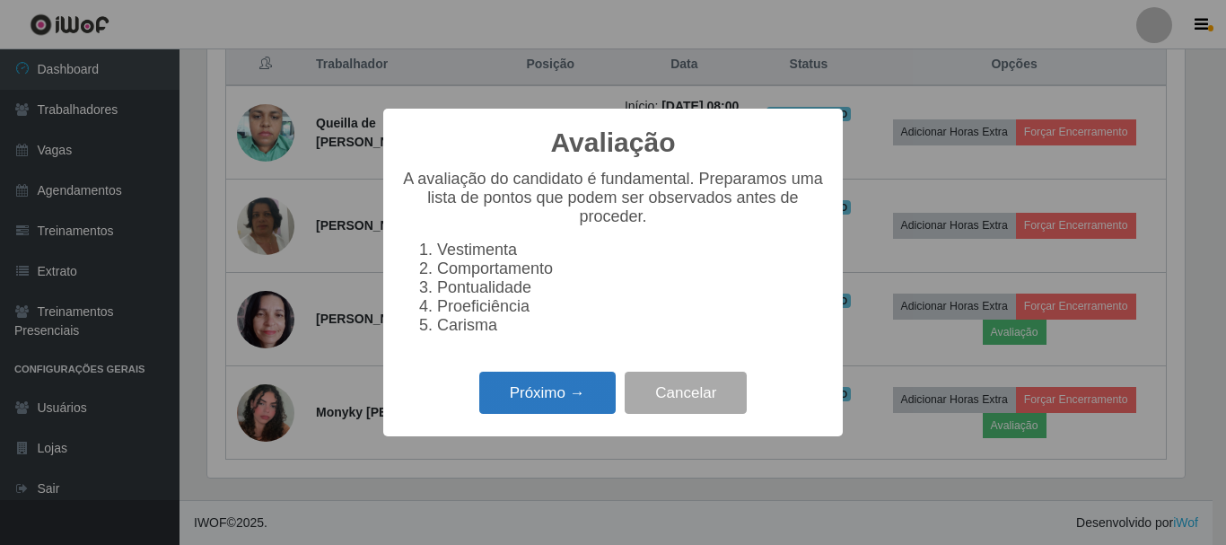
click at [567, 407] on button "Próximo →" at bounding box center [547, 392] width 136 height 42
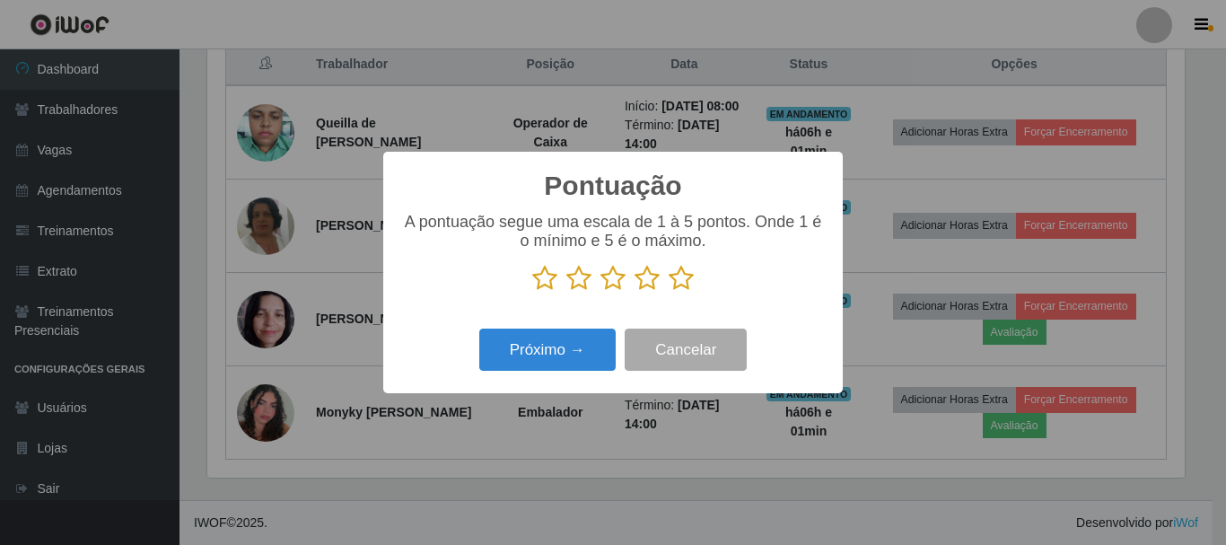
click at [683, 280] on icon at bounding box center [680, 278] width 25 height 27
click at [668, 292] on input "radio" at bounding box center [668, 292] width 0 height 0
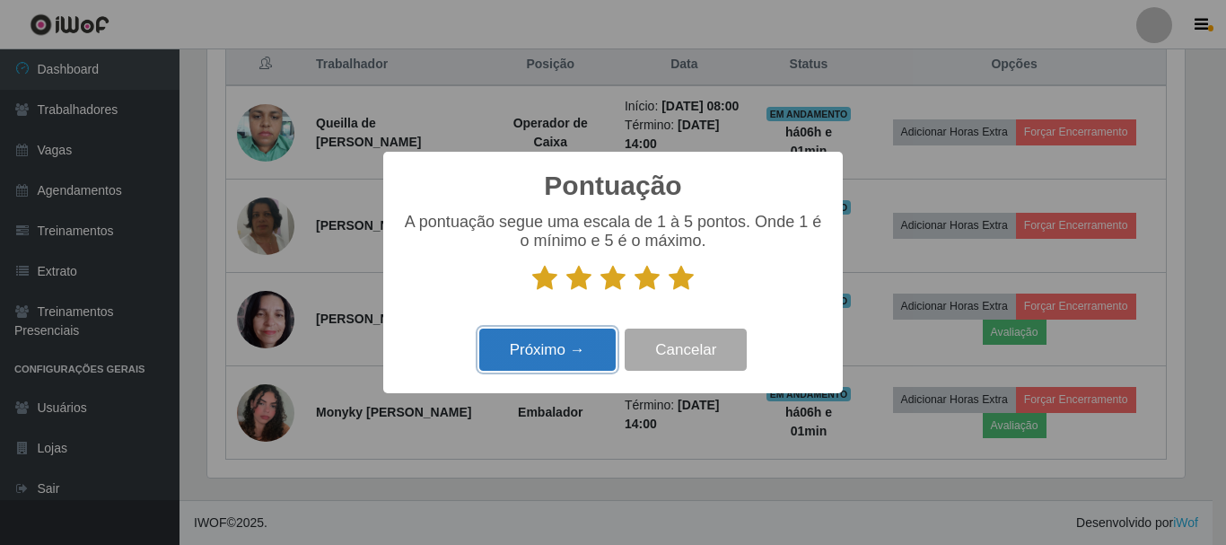
click at [557, 353] on button "Próximo →" at bounding box center [547, 349] width 136 height 42
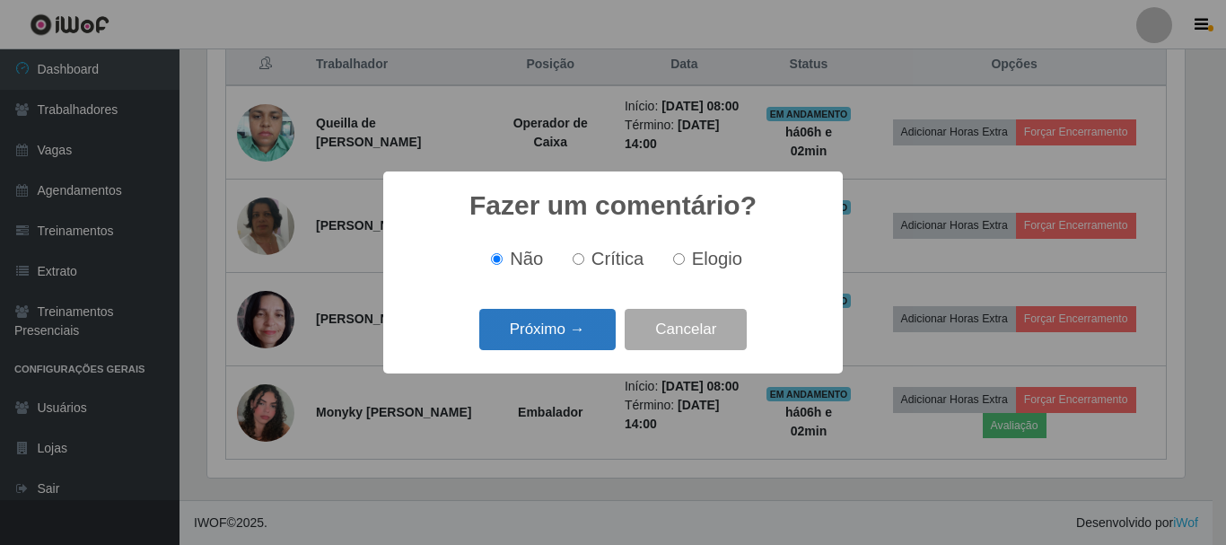
click at [561, 343] on button "Próximo →" at bounding box center [547, 330] width 136 height 42
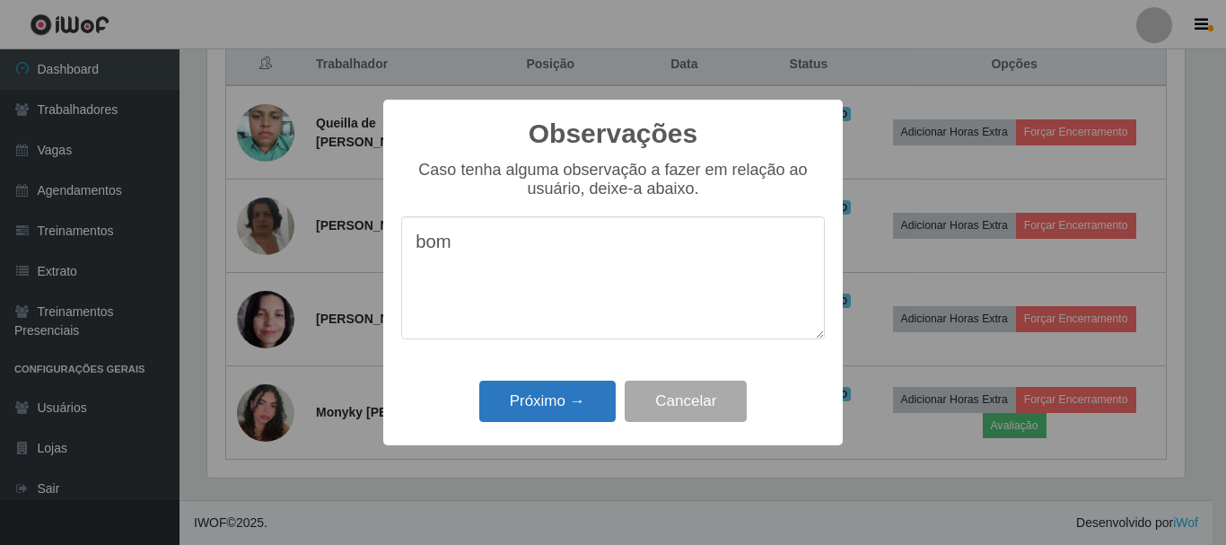
type textarea "bom"
click at [546, 397] on button "Próximo →" at bounding box center [547, 401] width 136 height 42
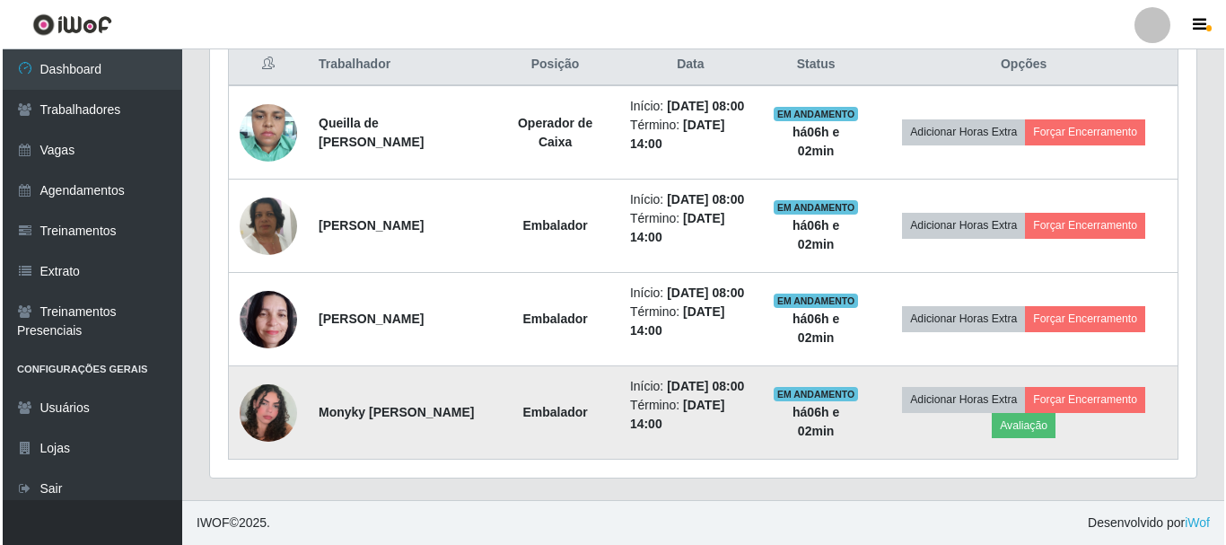
scroll to position [0, 0]
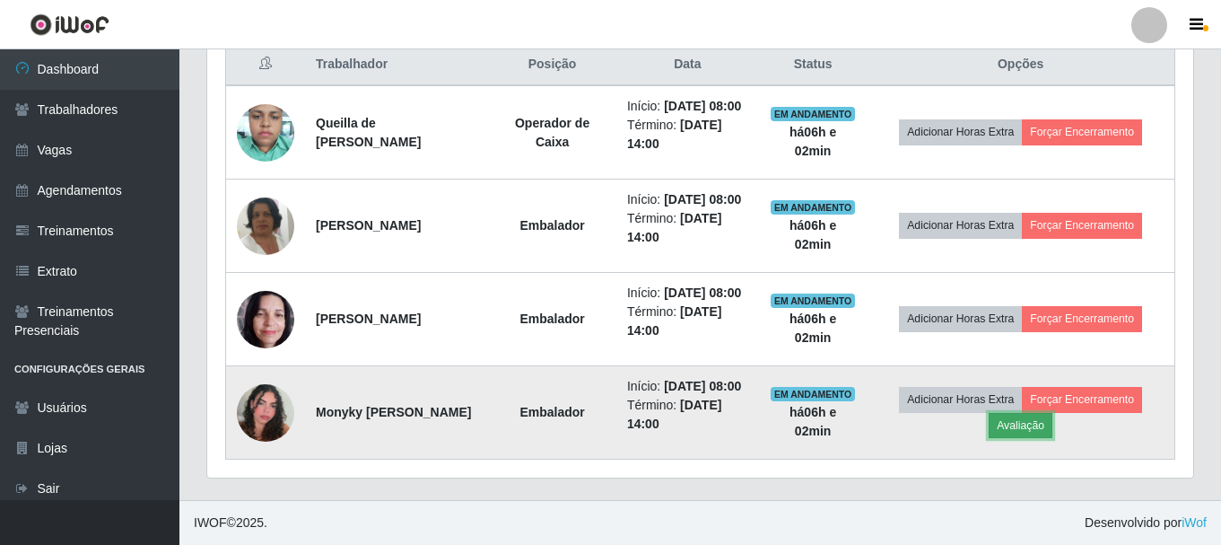
click at [1047, 413] on button "Avaliação" at bounding box center [1021, 425] width 64 height 25
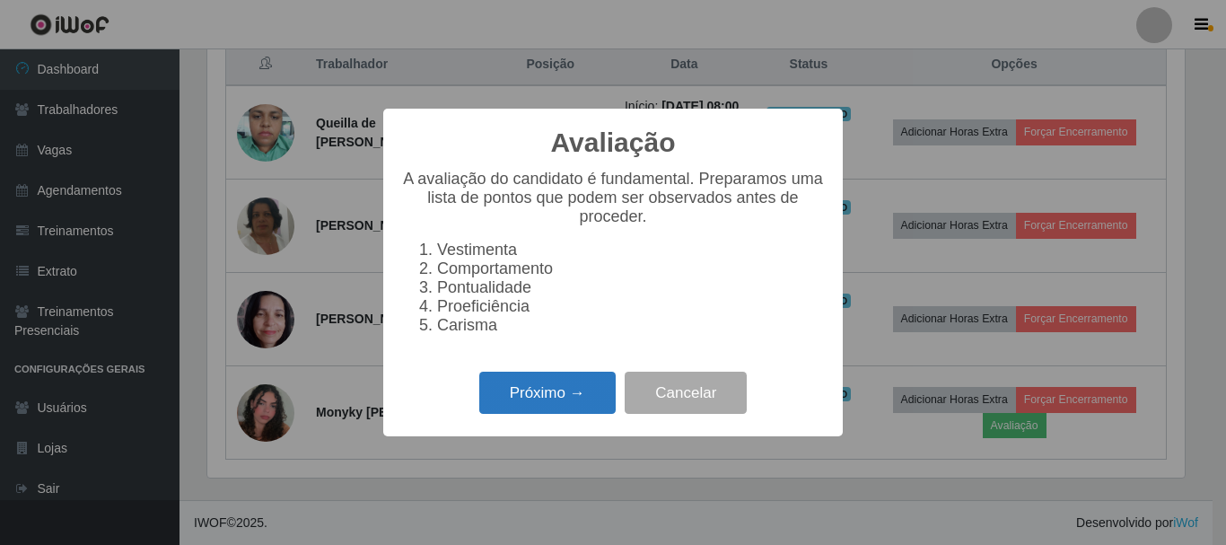
click at [580, 389] on button "Próximo →" at bounding box center [547, 392] width 136 height 42
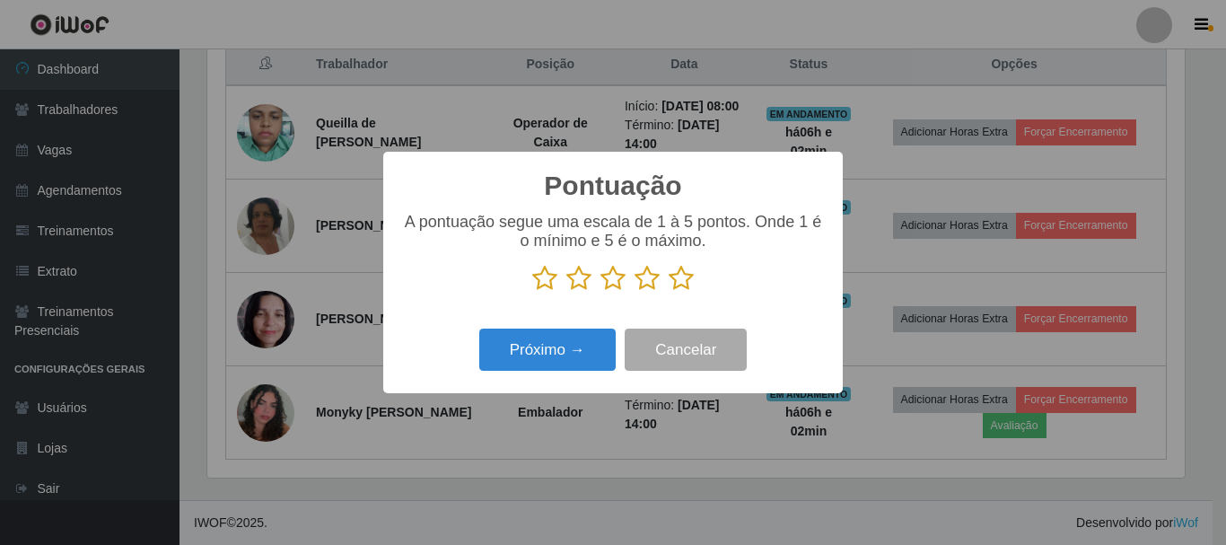
click at [673, 276] on icon at bounding box center [680, 278] width 25 height 27
click at [668, 292] on input "radio" at bounding box center [668, 292] width 0 height 0
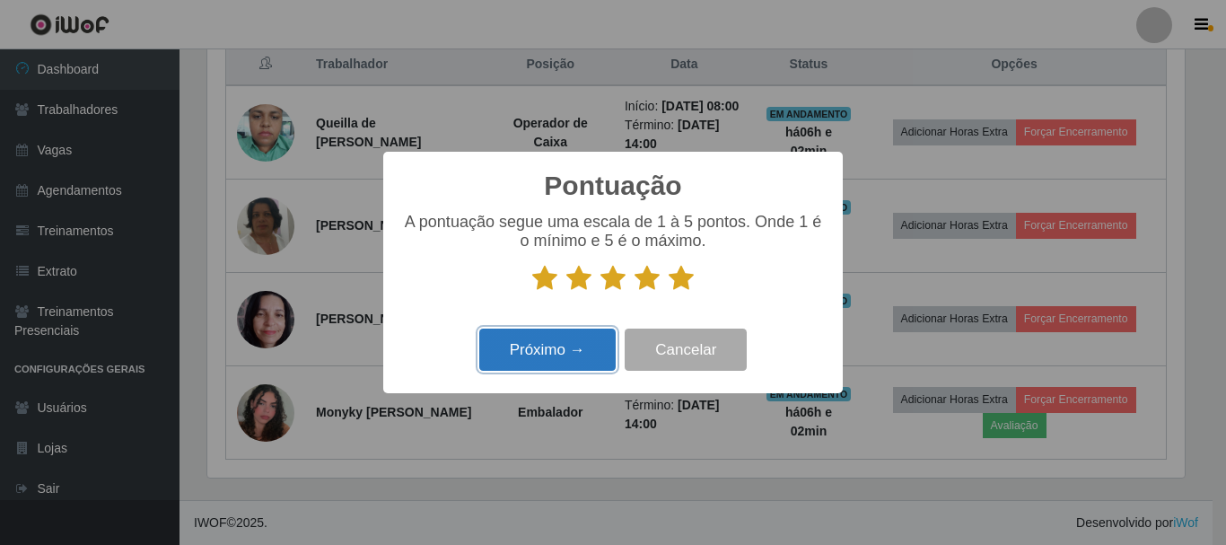
click at [564, 345] on button "Próximo →" at bounding box center [547, 349] width 136 height 42
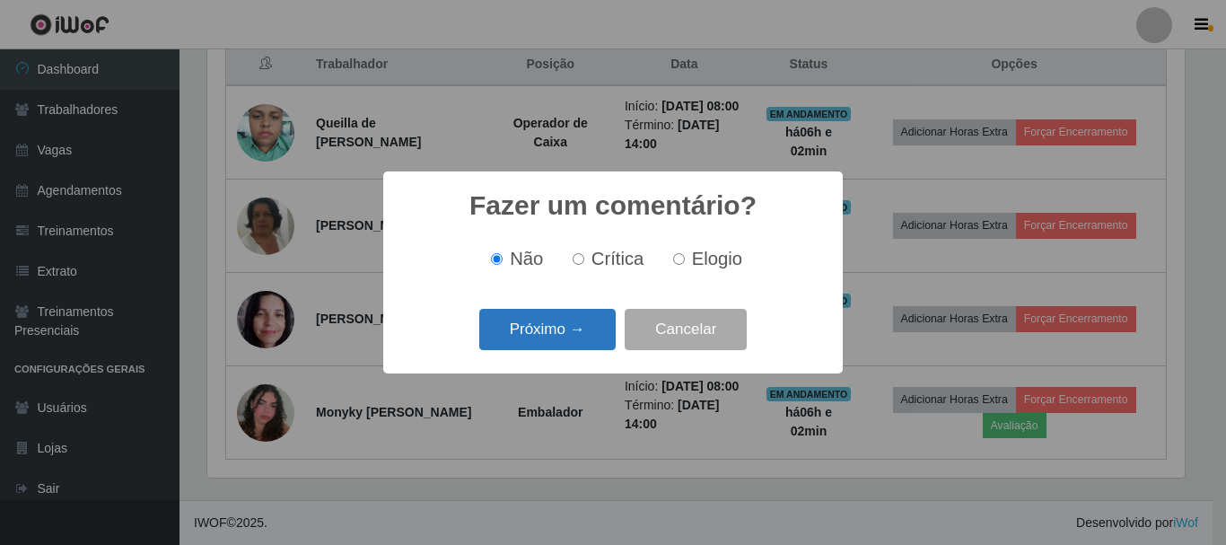
click at [564, 330] on button "Próximo →" at bounding box center [547, 330] width 136 height 42
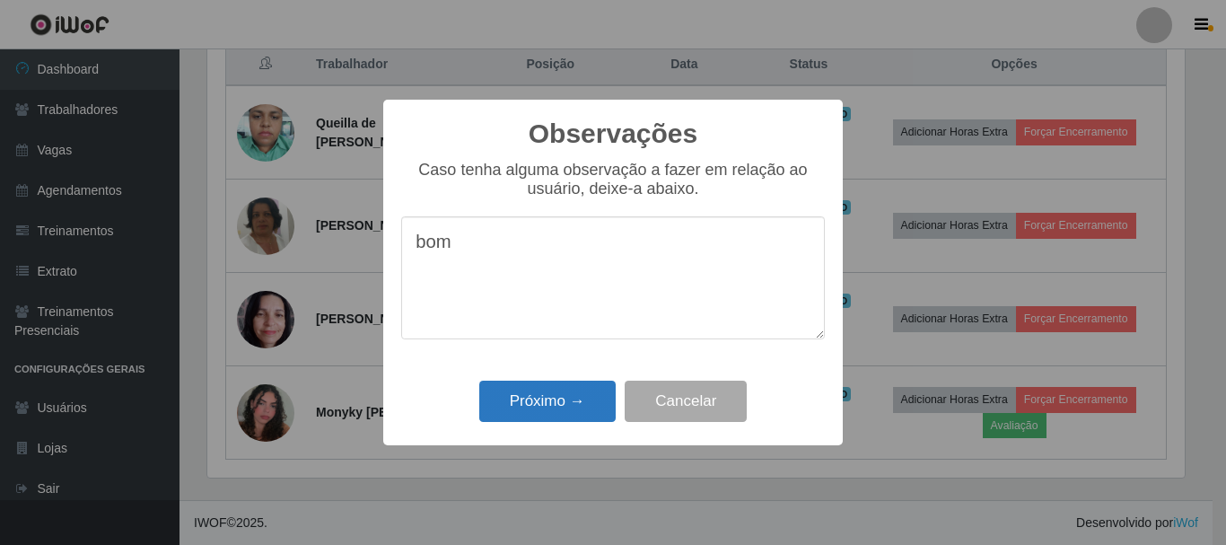
type textarea "bom"
click at [525, 397] on button "Próximo →" at bounding box center [547, 401] width 136 height 42
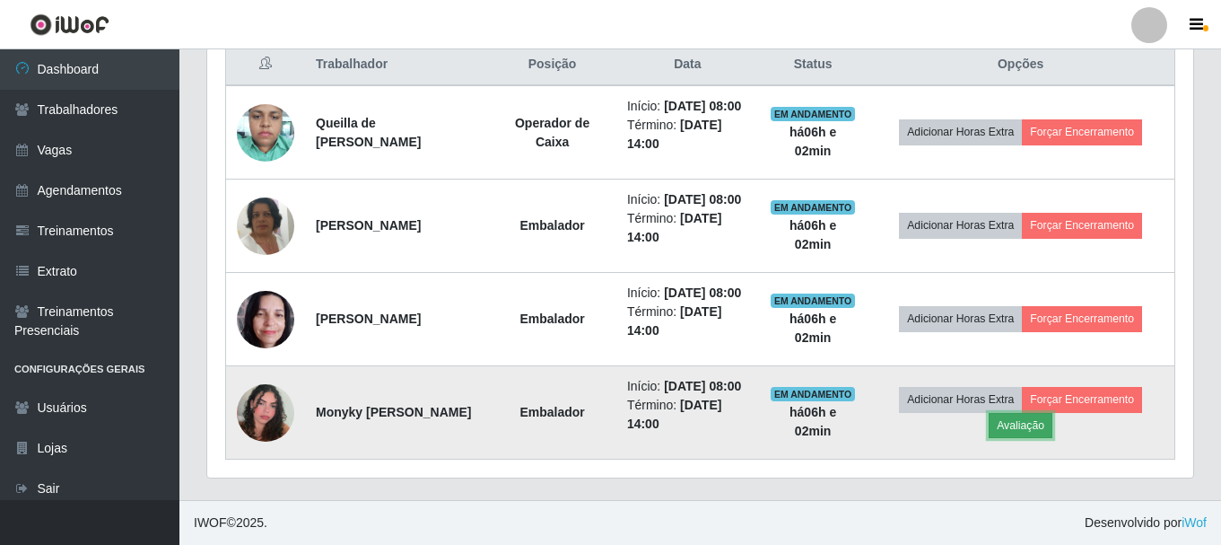
click at [1043, 419] on button "Avaliação" at bounding box center [1021, 425] width 64 height 25
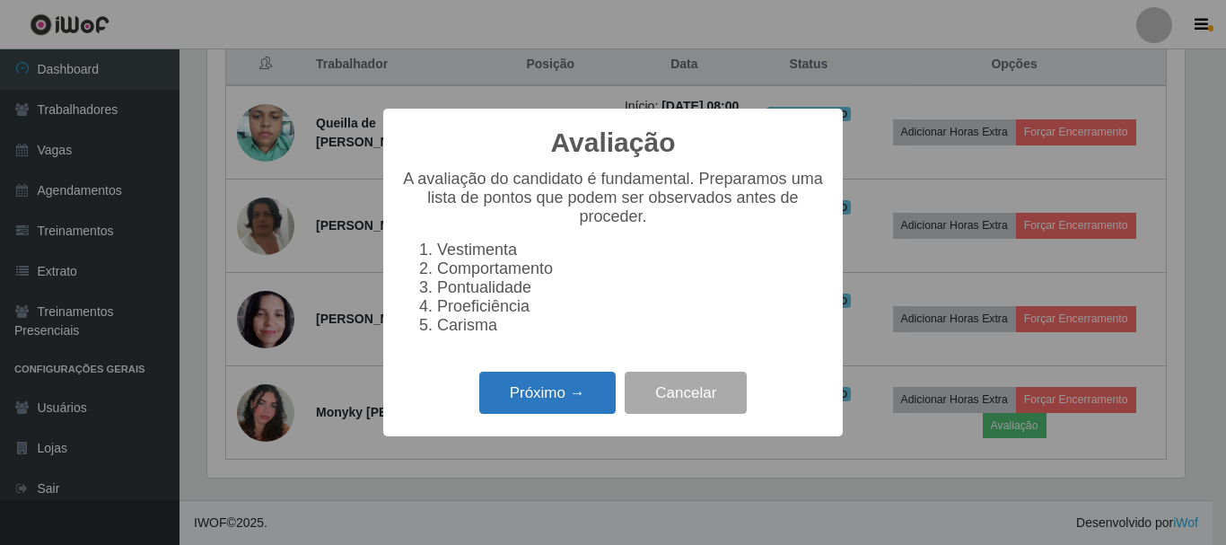
click at [528, 412] on button "Próximo →" at bounding box center [547, 392] width 136 height 42
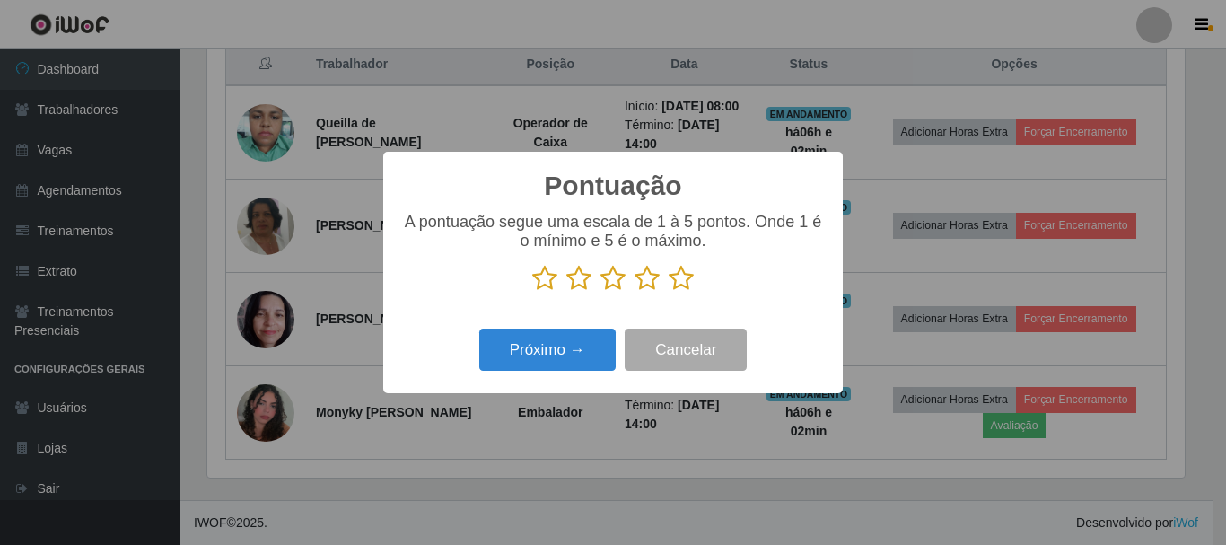
click at [684, 290] on icon at bounding box center [680, 278] width 25 height 27
click at [668, 292] on input "radio" at bounding box center [668, 292] width 0 height 0
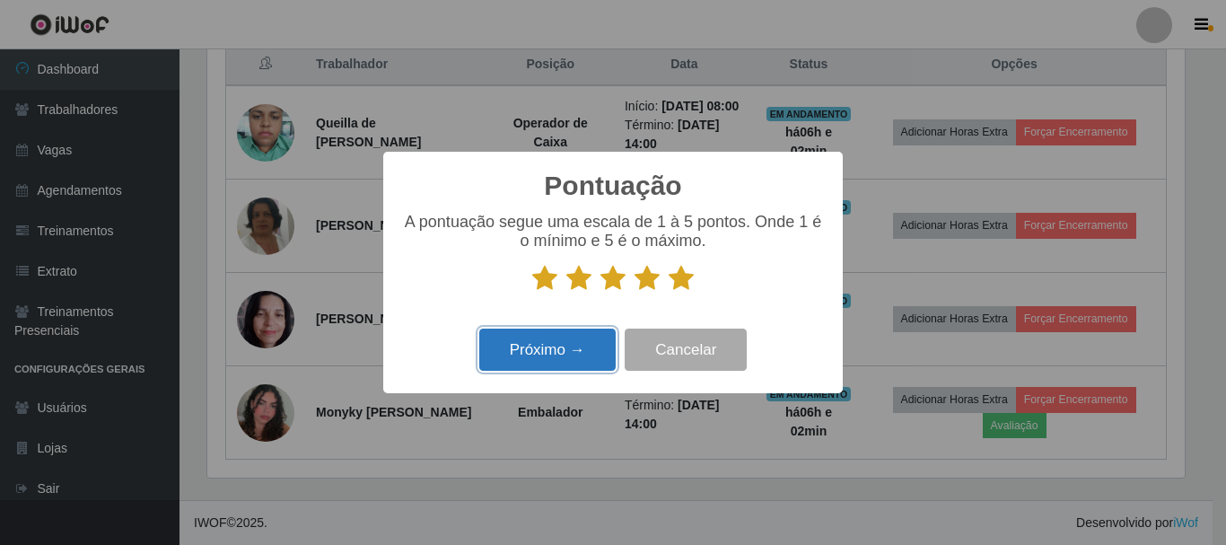
click at [576, 344] on button "Próximo →" at bounding box center [547, 349] width 136 height 42
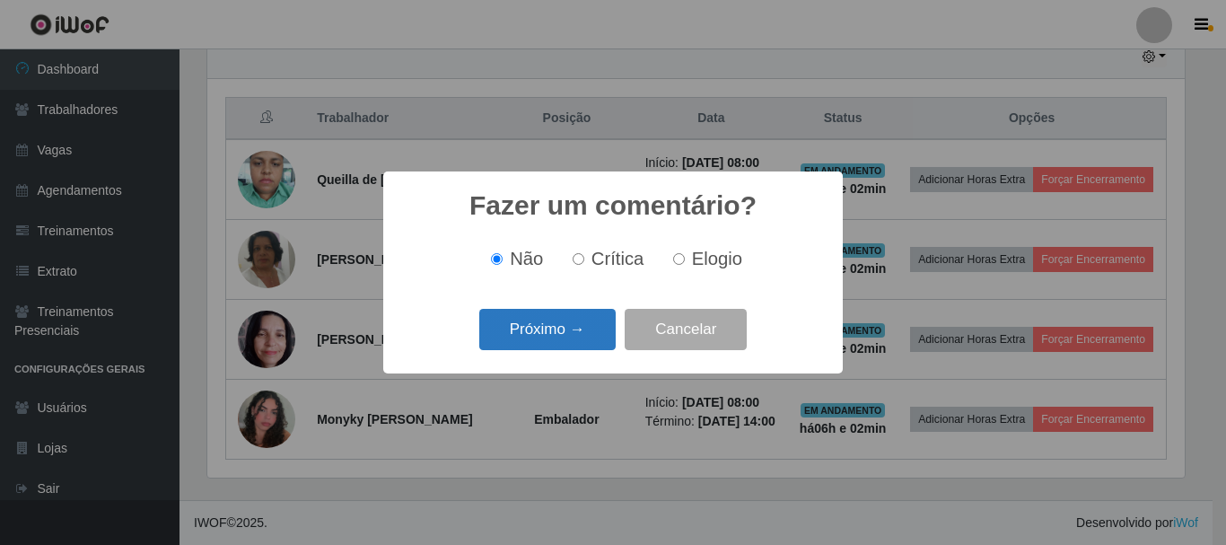
click at [532, 321] on button "Próximo →" at bounding box center [547, 330] width 136 height 42
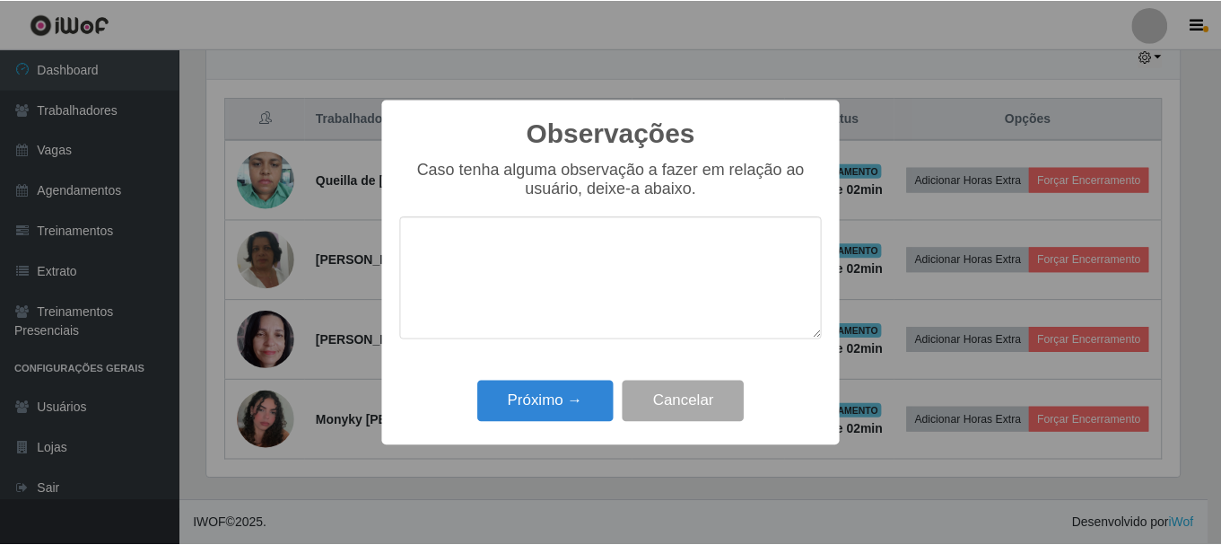
scroll to position [701, 0]
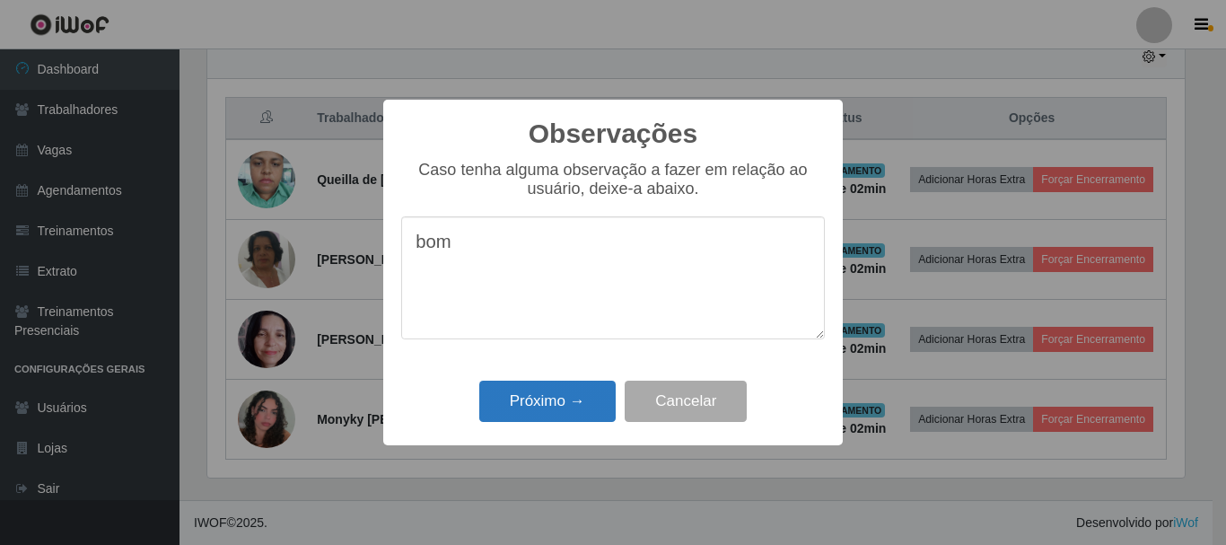
type textarea "bom"
click at [544, 402] on button "Próximo →" at bounding box center [547, 401] width 136 height 42
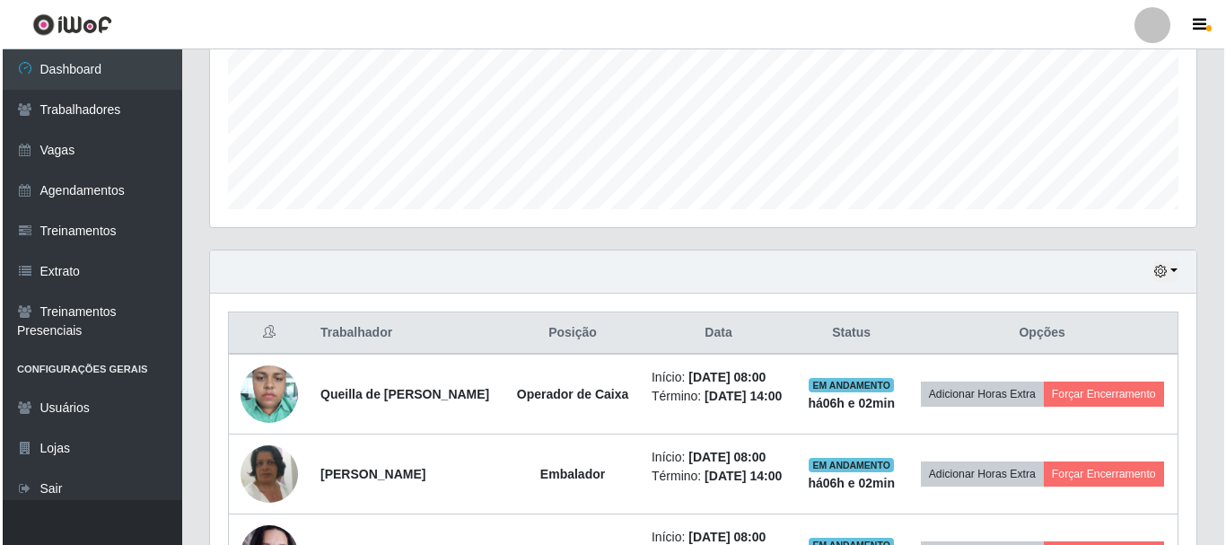
scroll to position [432, 0]
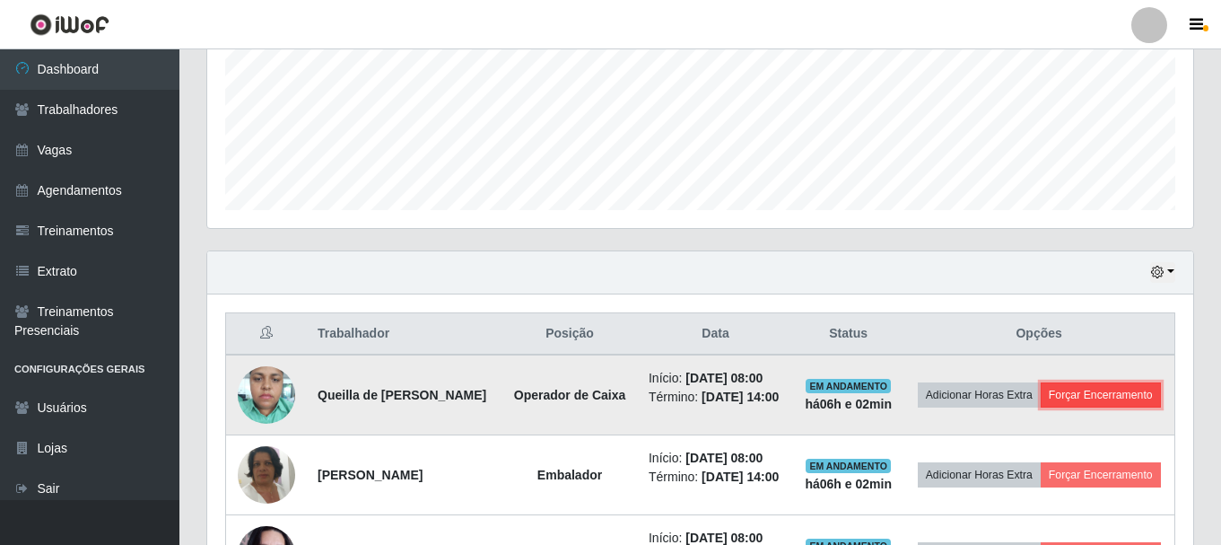
click at [1060, 407] on button "Forçar Encerramento" at bounding box center [1101, 394] width 120 height 25
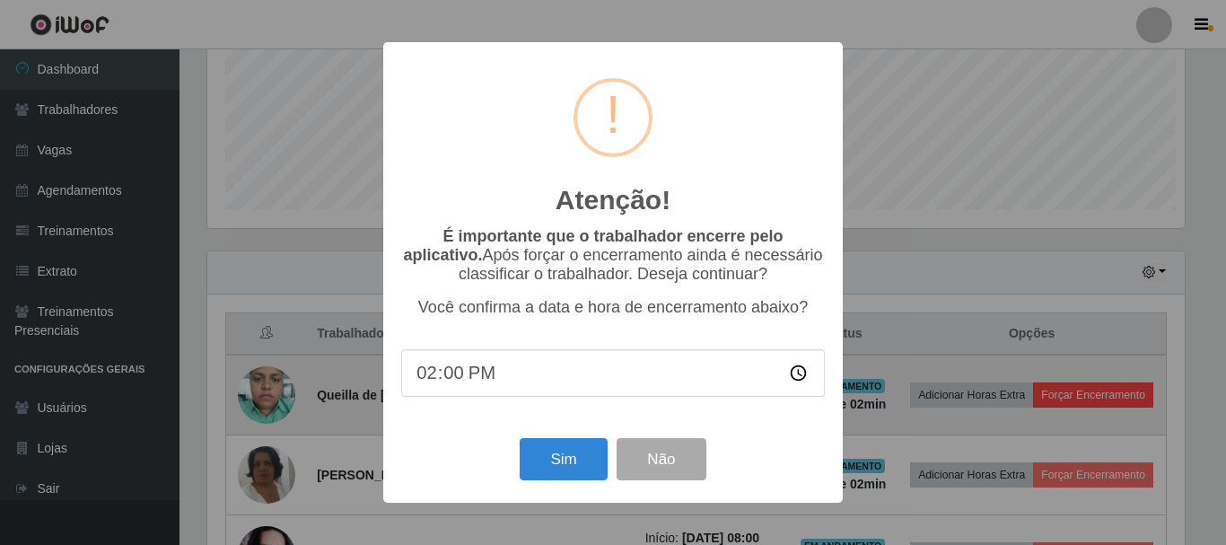
scroll to position [896794, 896189]
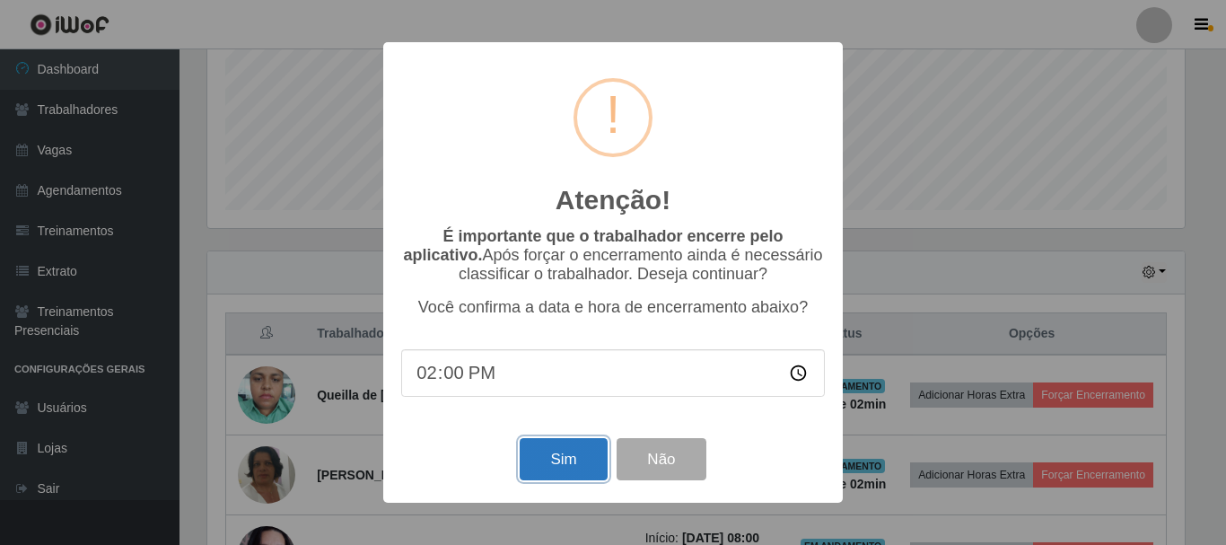
click at [556, 460] on button "Sim" at bounding box center [562, 459] width 87 height 42
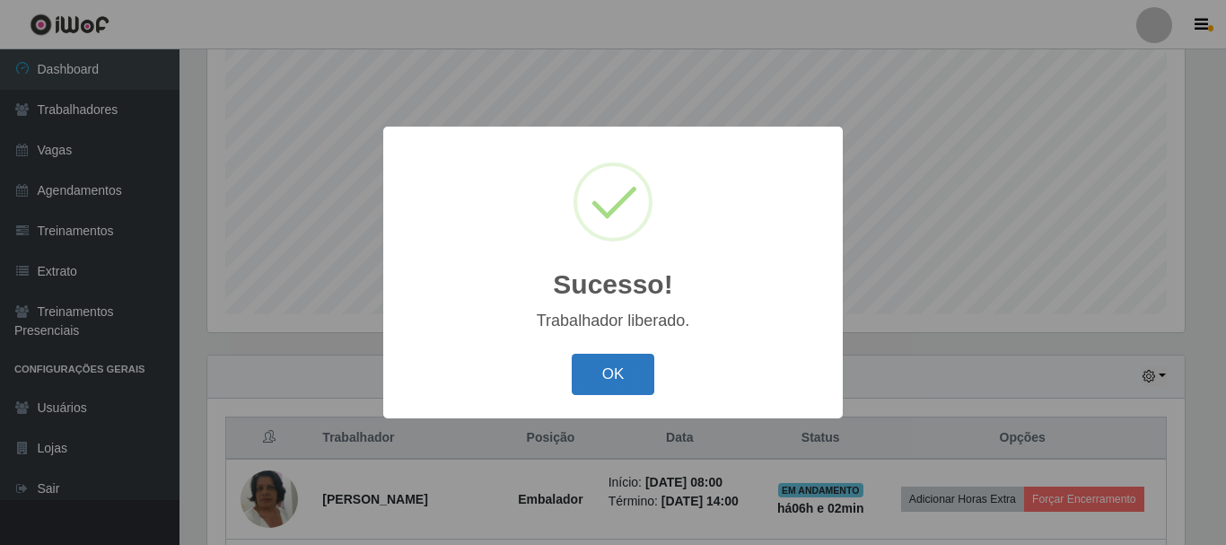
click at [596, 373] on button "OK" at bounding box center [612, 374] width 83 height 42
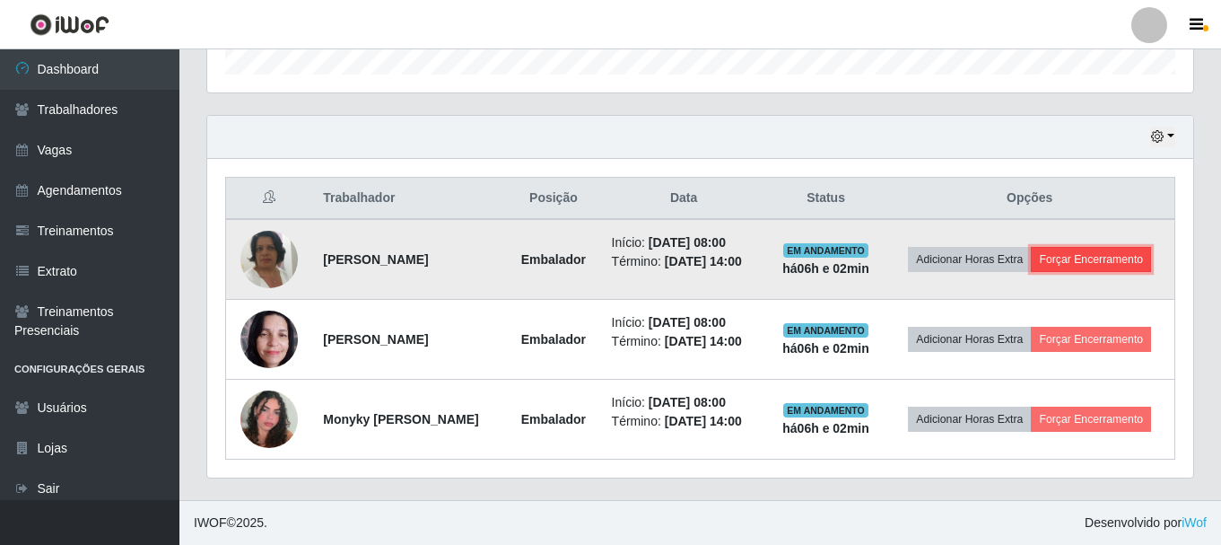
click at [1081, 257] on button "Forçar Encerramento" at bounding box center [1091, 259] width 120 height 25
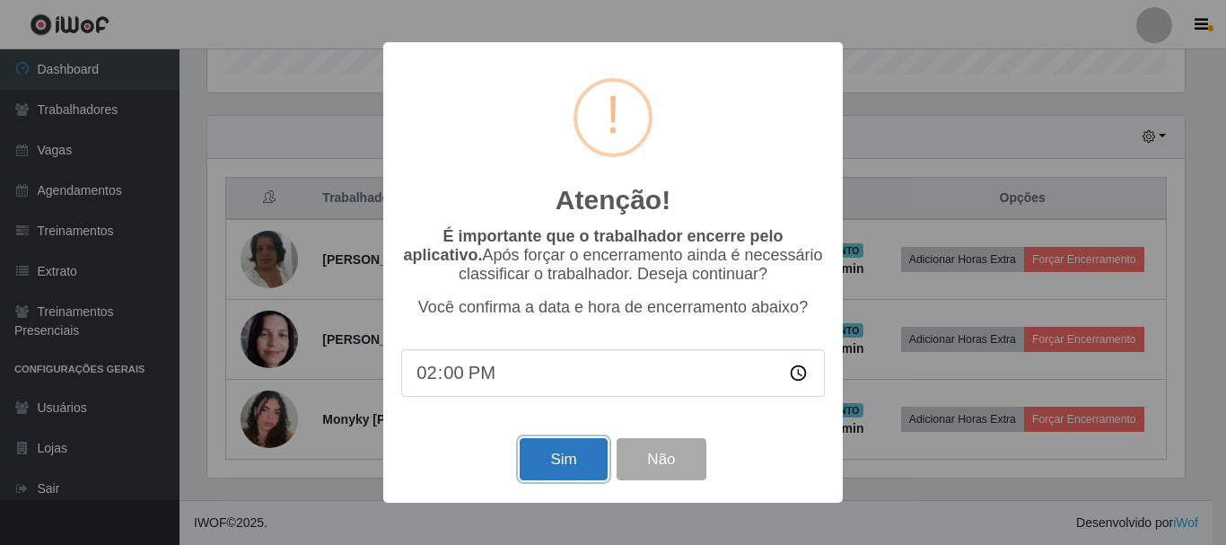
click at [583, 451] on button "Sim" at bounding box center [562, 459] width 87 height 42
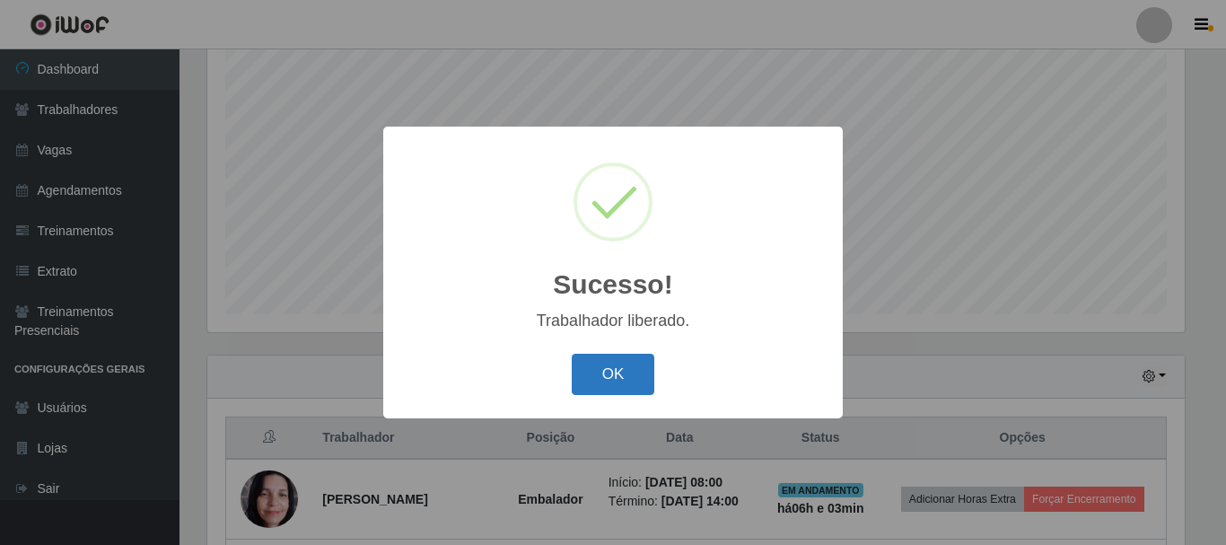
click at [634, 371] on button "OK" at bounding box center [612, 374] width 83 height 42
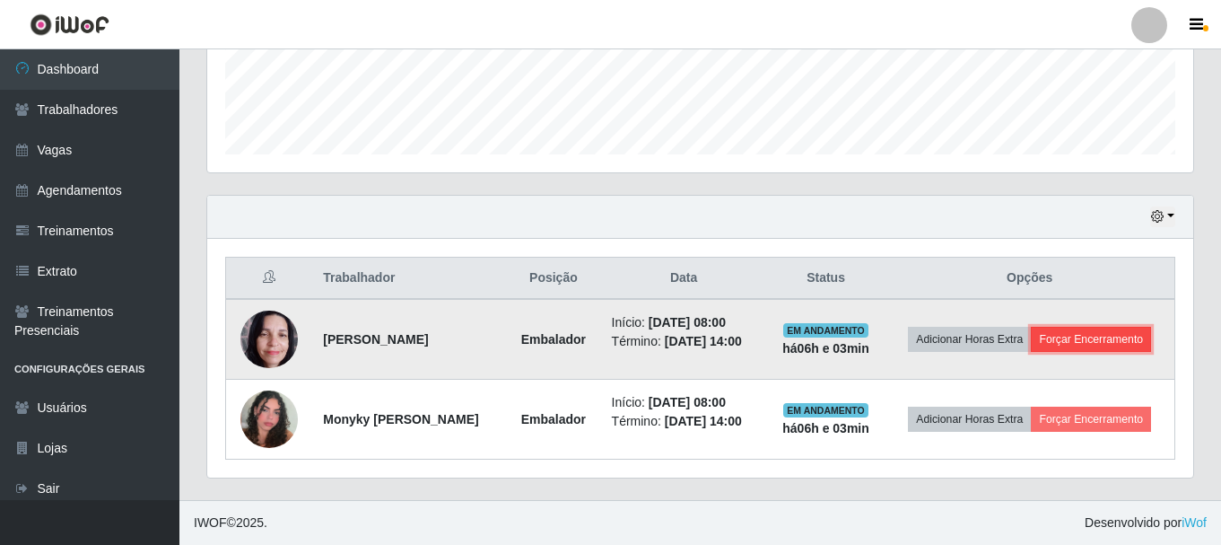
click at [1106, 338] on button "Forçar Encerramento" at bounding box center [1091, 339] width 120 height 25
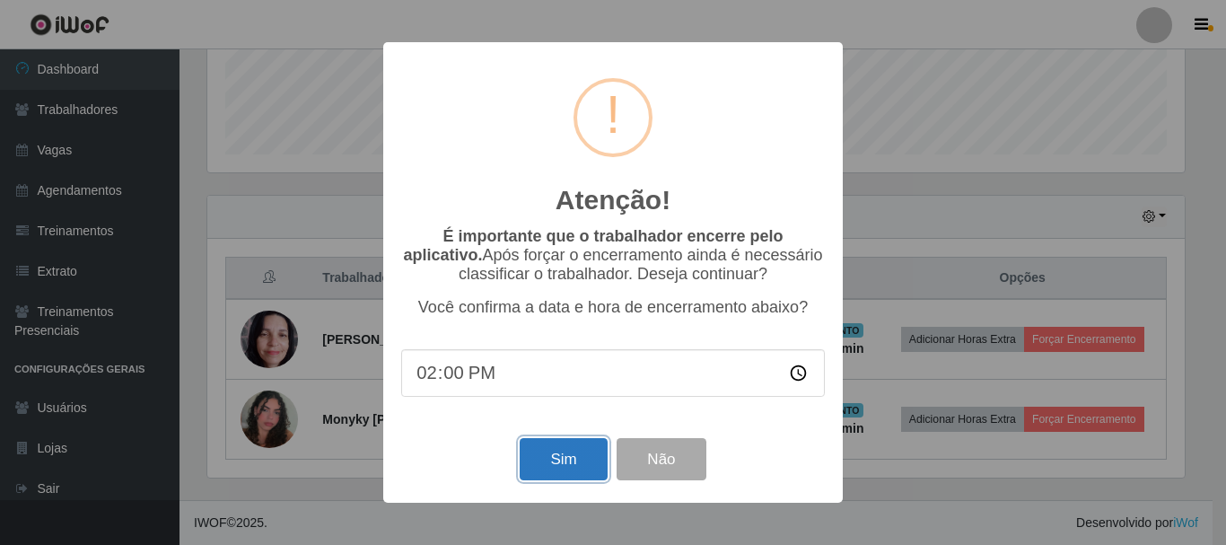
click at [534, 467] on button "Sim" at bounding box center [562, 459] width 87 height 42
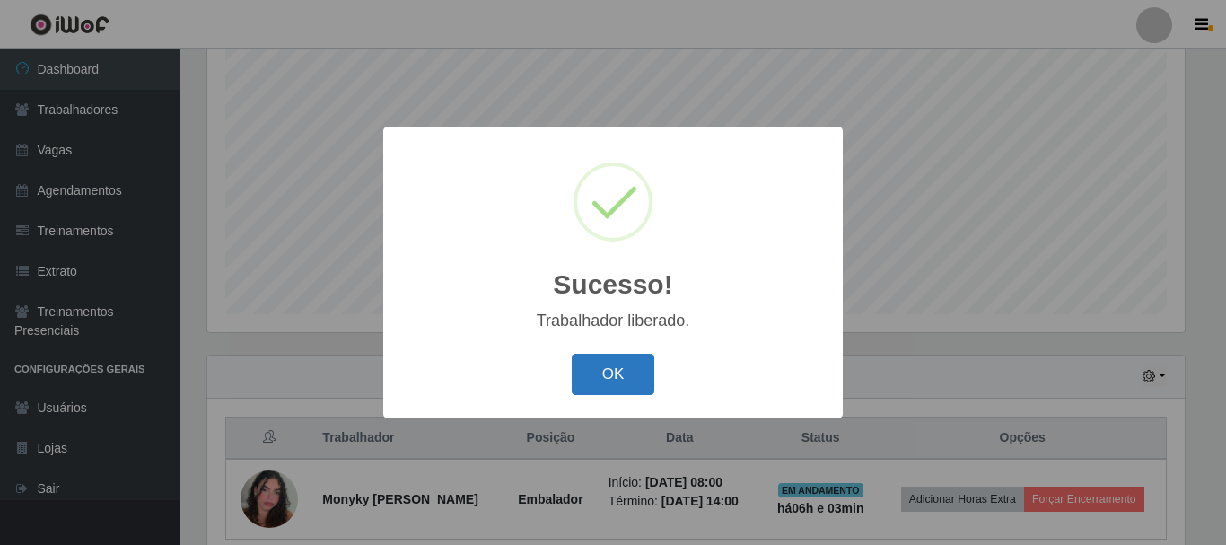
click at [604, 371] on button "OK" at bounding box center [612, 374] width 83 height 42
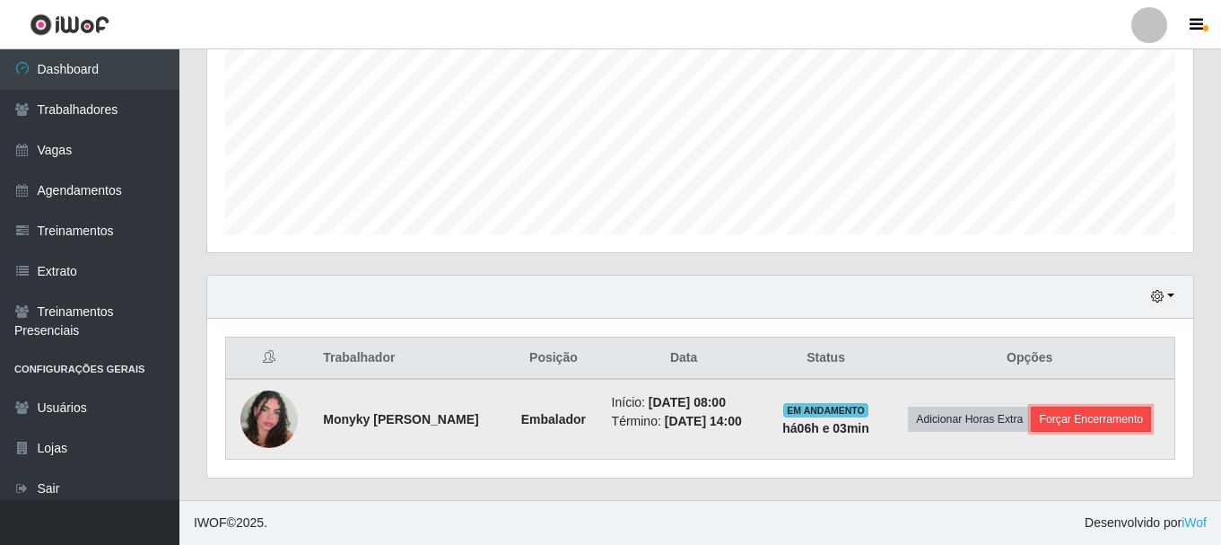
click at [1106, 422] on button "Forçar Encerramento" at bounding box center [1091, 418] width 120 height 25
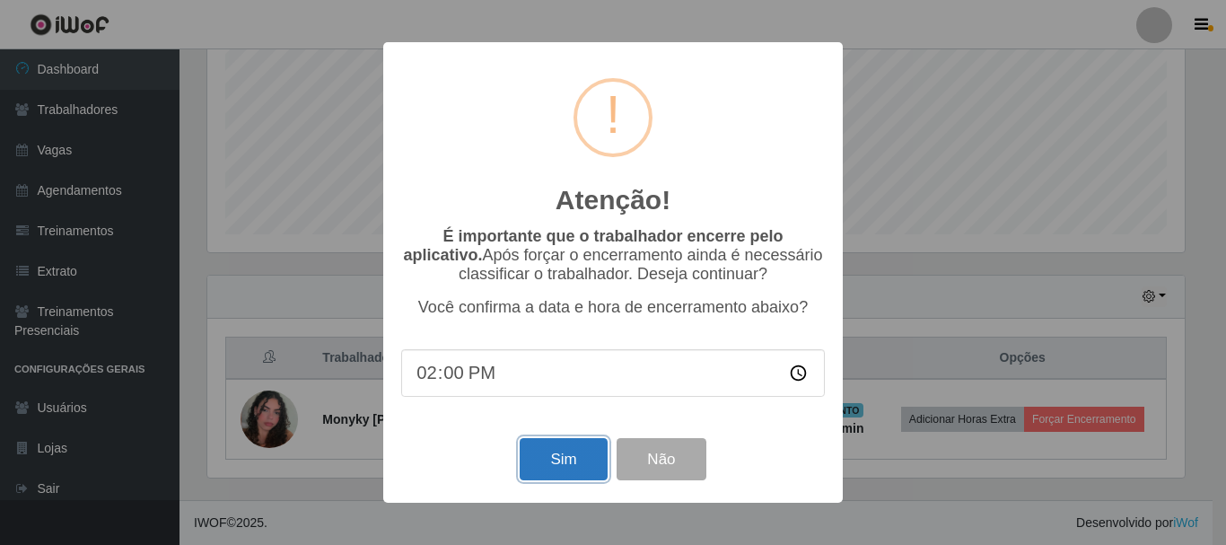
click at [576, 458] on button "Sim" at bounding box center [562, 459] width 87 height 42
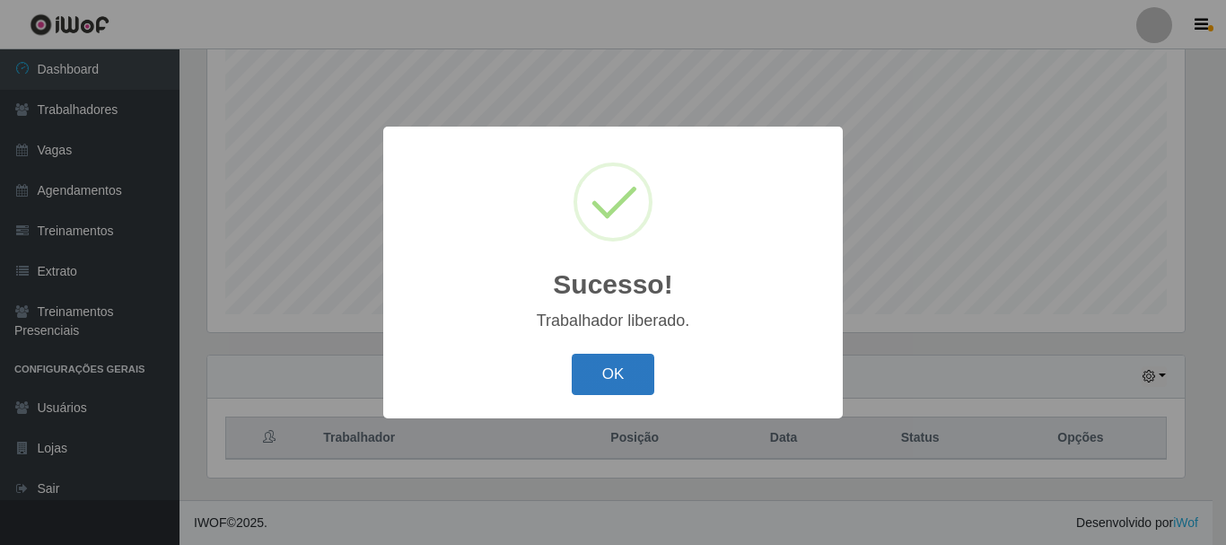
click at [612, 377] on button "OK" at bounding box center [612, 374] width 83 height 42
